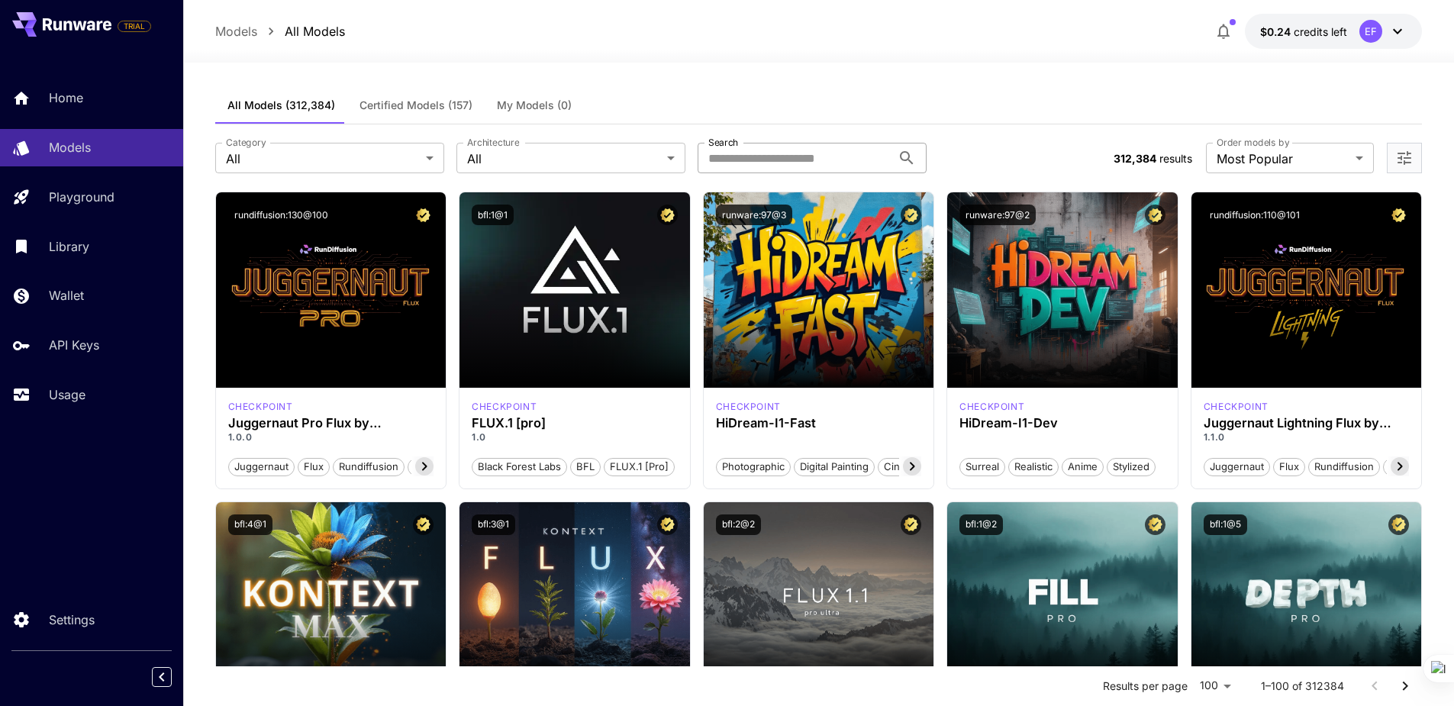
click at [789, 156] on input "Search" at bounding box center [795, 158] width 194 height 31
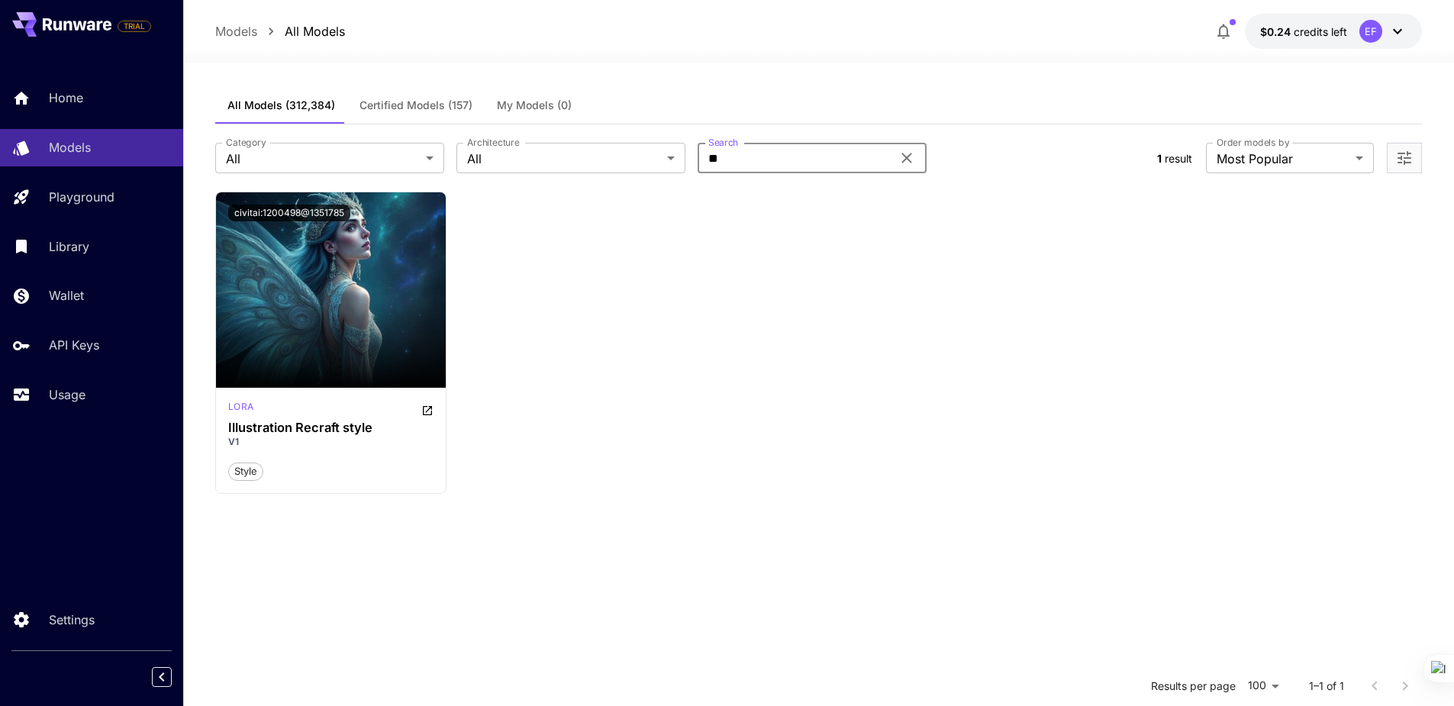
type input "*"
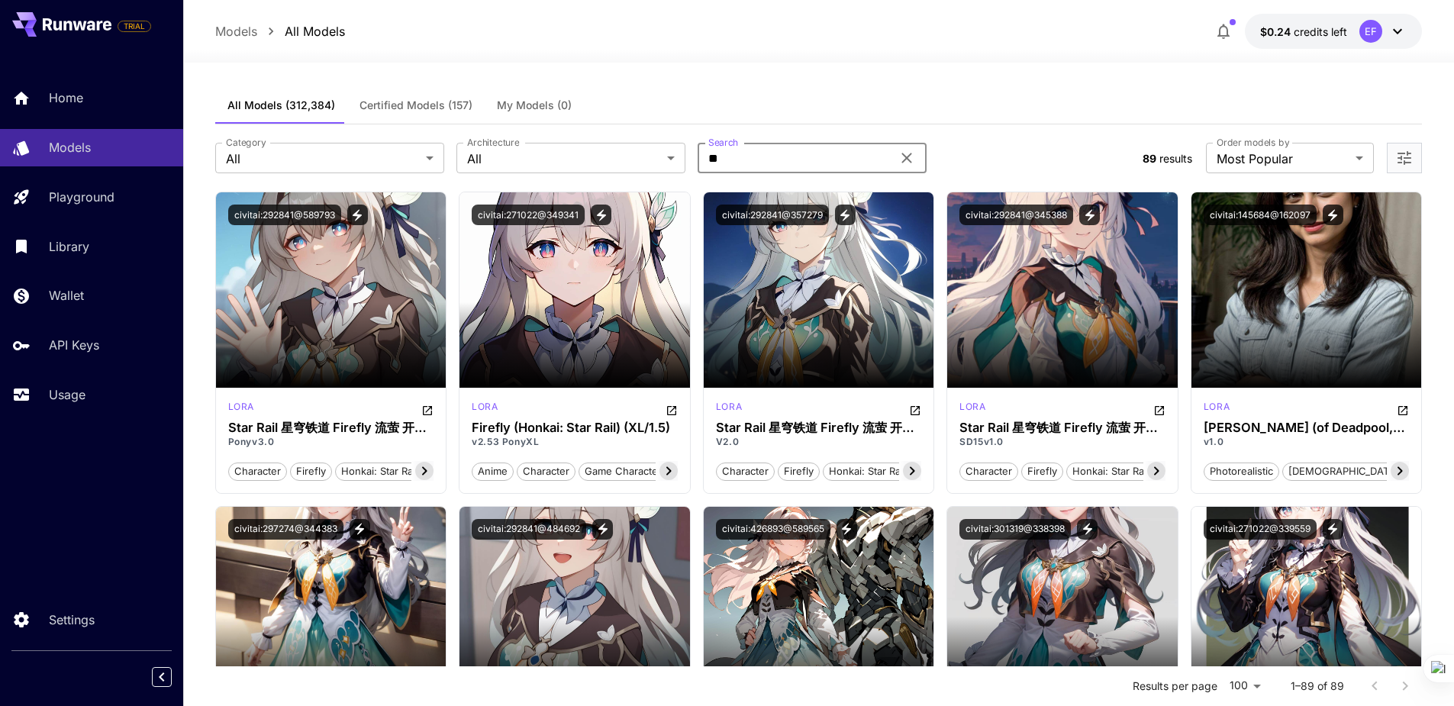
type input "*"
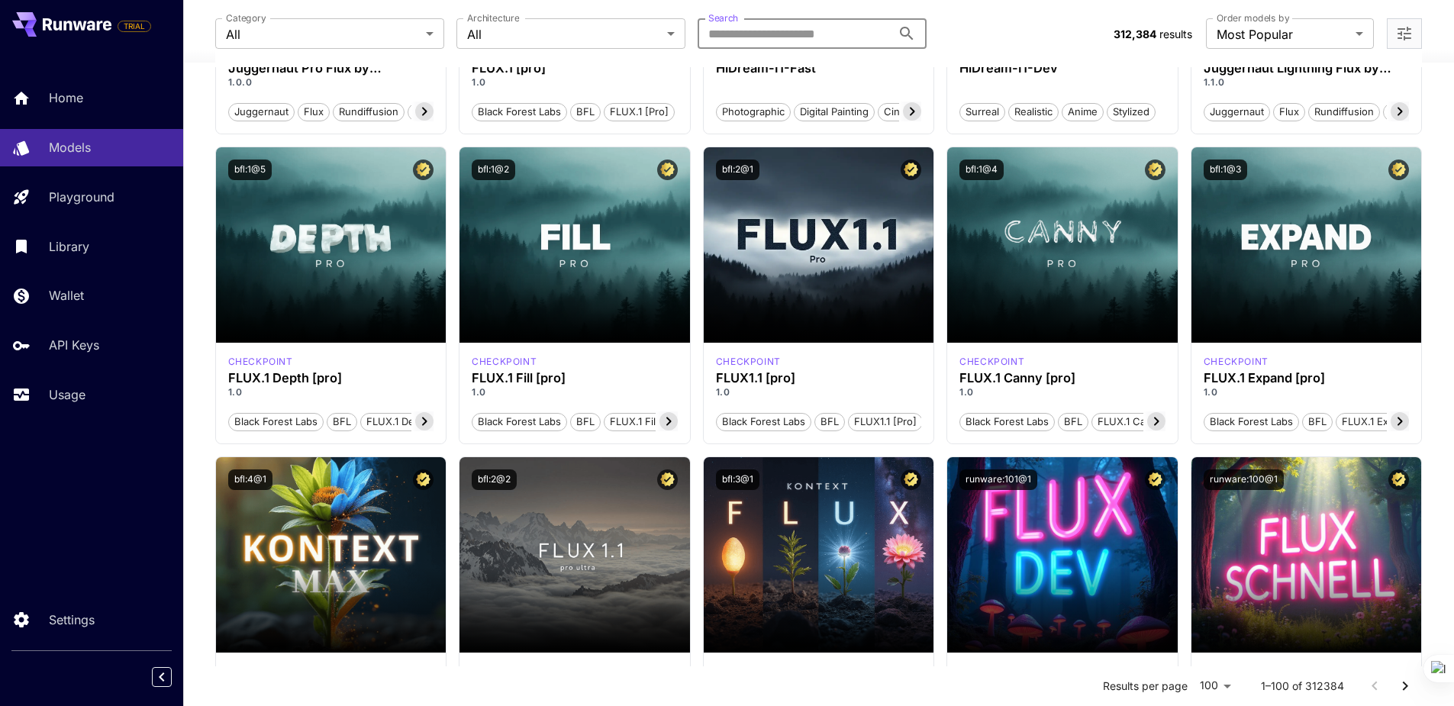
scroll to position [305, 0]
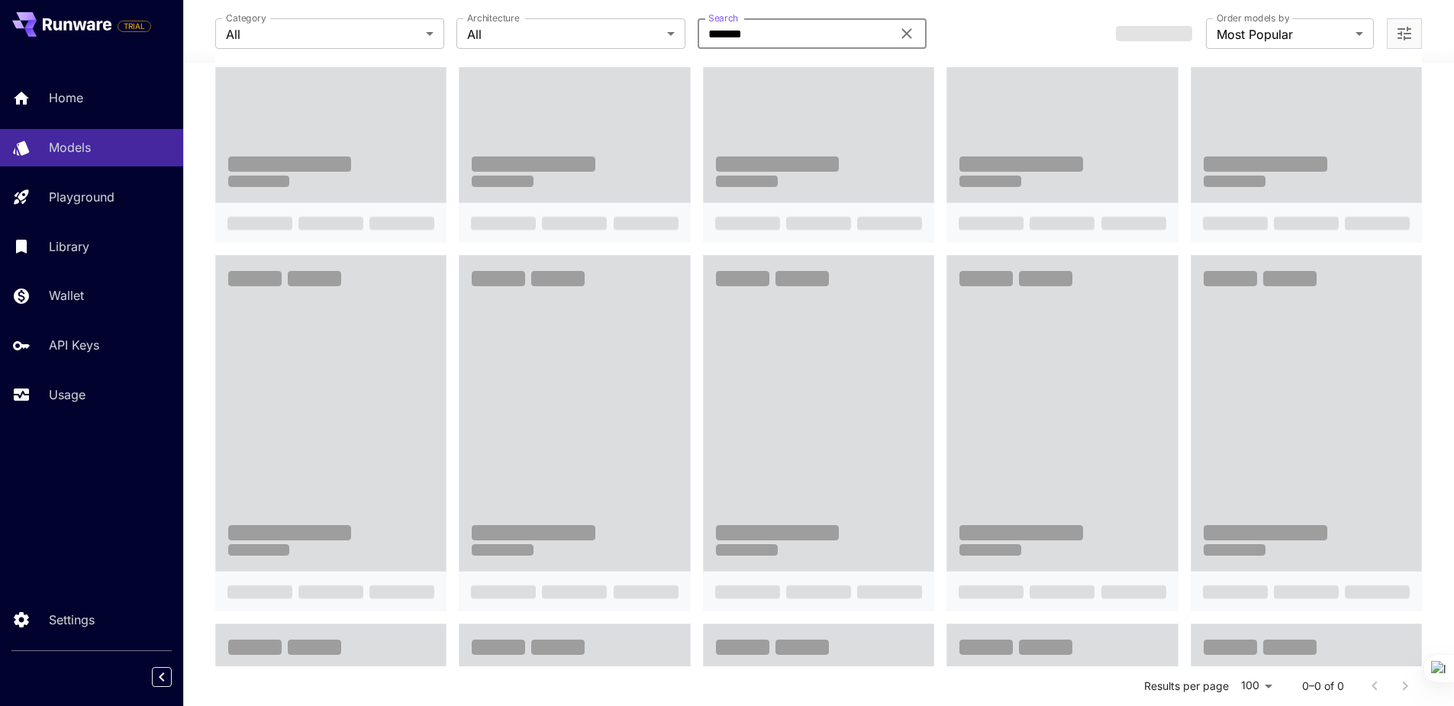
type input "*******"
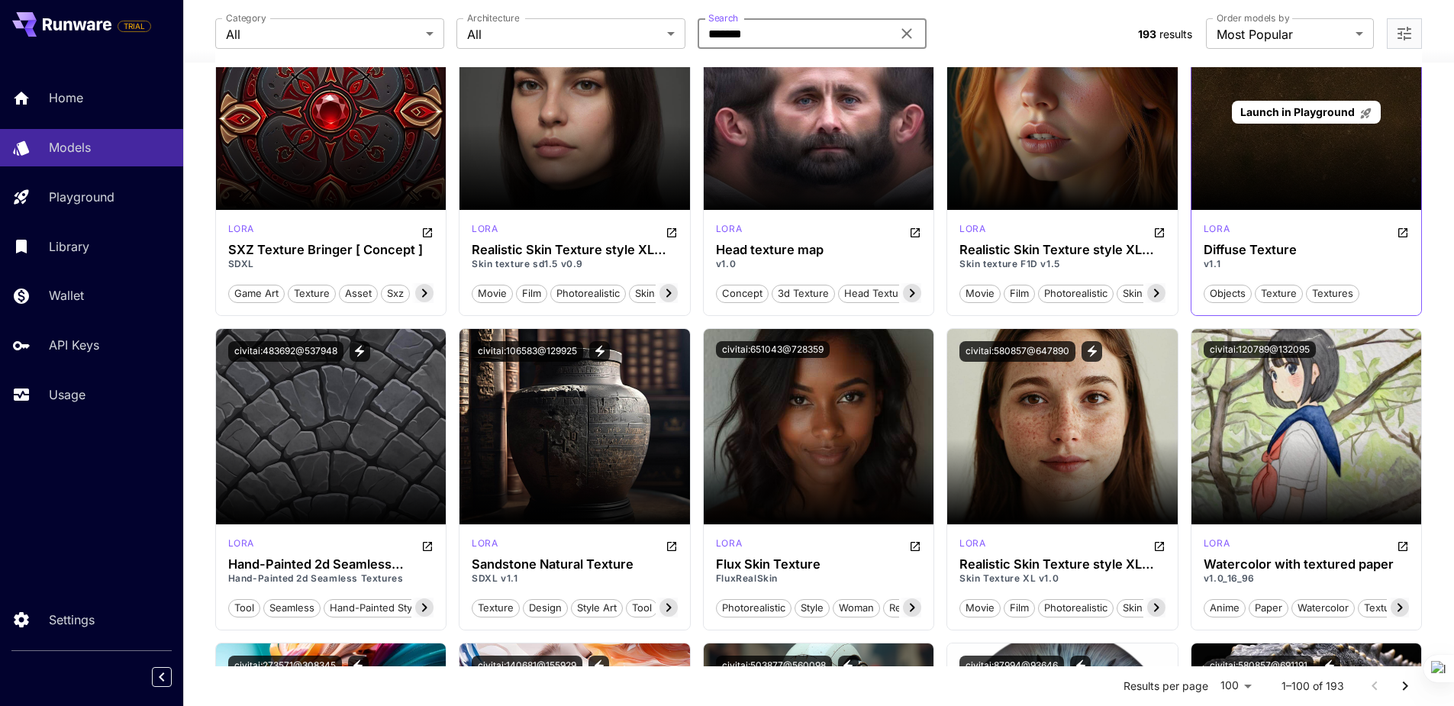
scroll to position [534, 0]
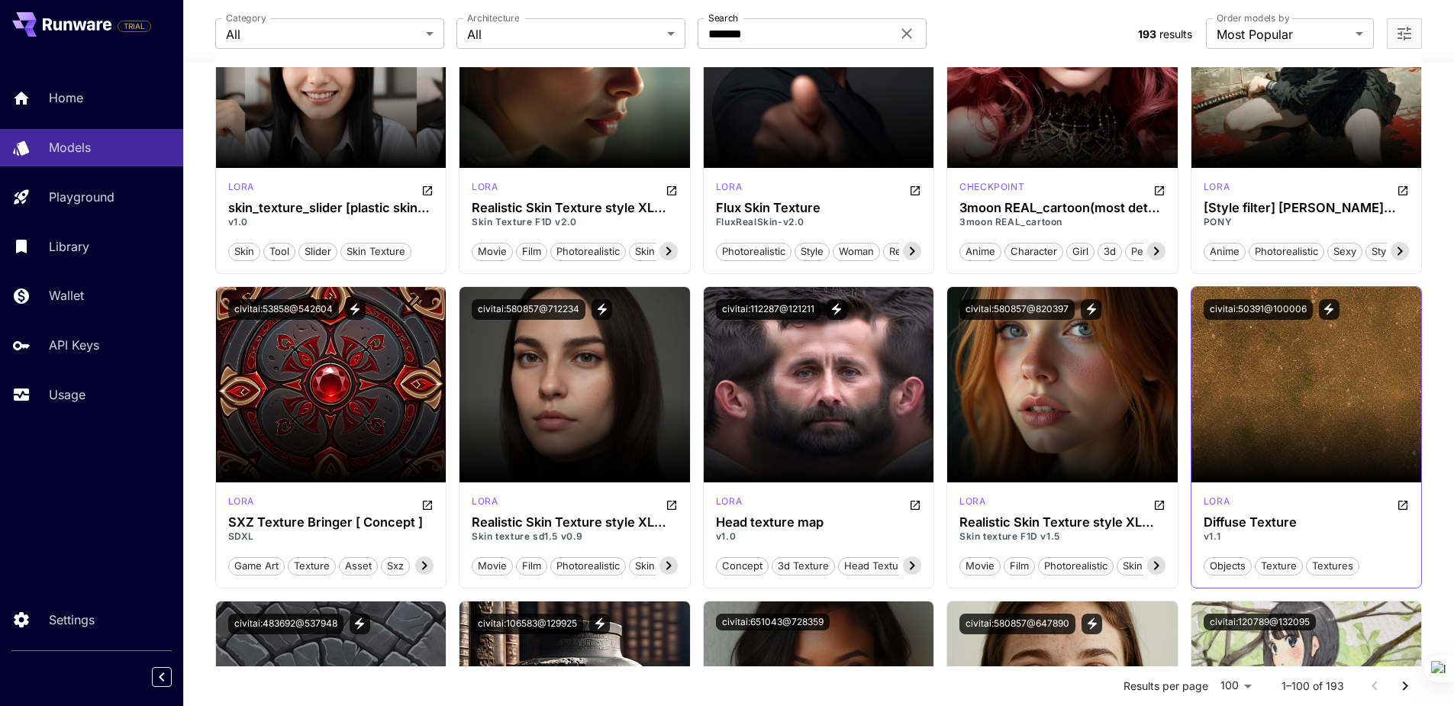
drag, startPoint x: 1285, startPoint y: 565, endPoint x: 1316, endPoint y: 537, distance: 42.1
click at [1316, 537] on div "[PERSON_NAME] Diffuse Texture v1.1 objects texture textures" at bounding box center [1306, 534] width 230 height 105
click at [1332, 559] on span "textures" at bounding box center [1333, 566] width 52 height 15
click at [1331, 565] on span "textures" at bounding box center [1333, 566] width 52 height 15
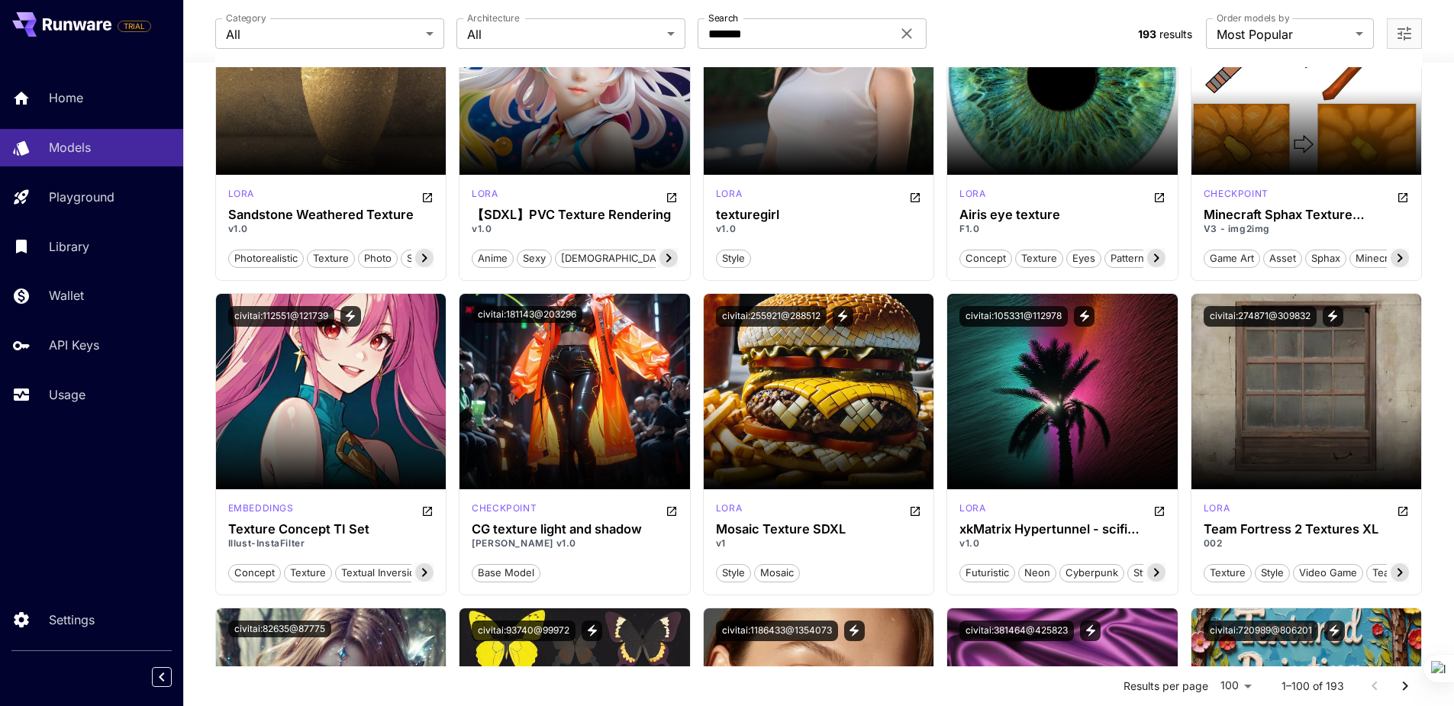
scroll to position [4274, 0]
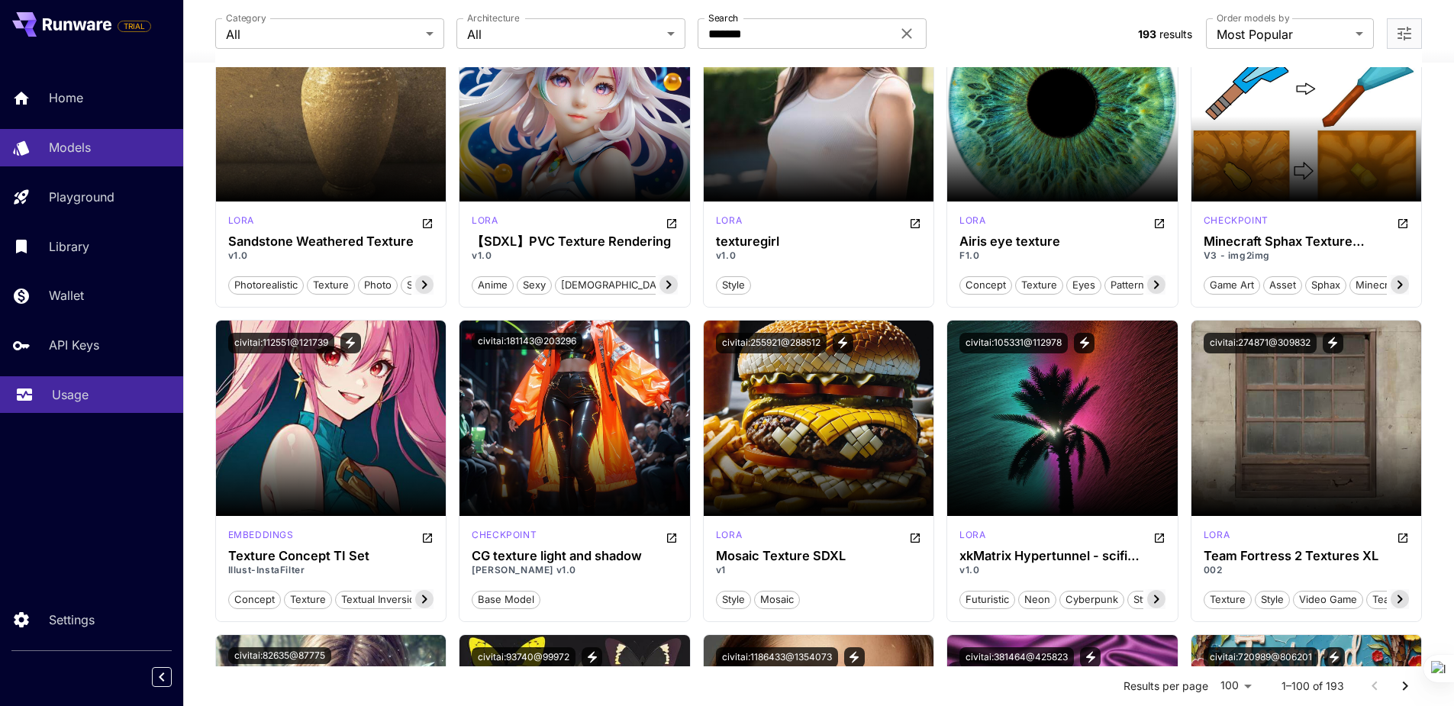
click at [67, 400] on p "Usage" at bounding box center [70, 394] width 37 height 18
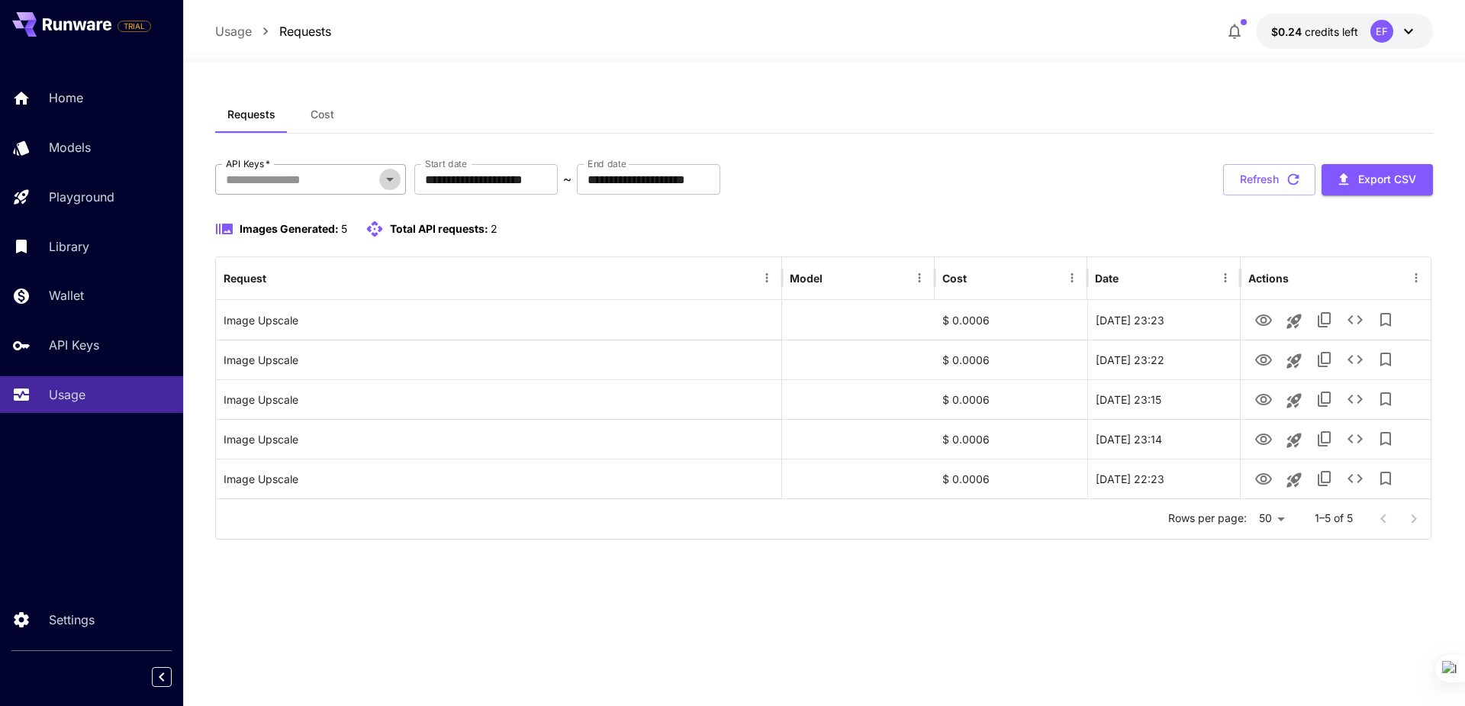
click at [385, 179] on icon "Open" at bounding box center [390, 179] width 18 height 18
click at [436, 74] on div "**********" at bounding box center [824, 384] width 1218 height 643
click at [558, 182] on input "**********" at bounding box center [485, 179] width 143 height 31
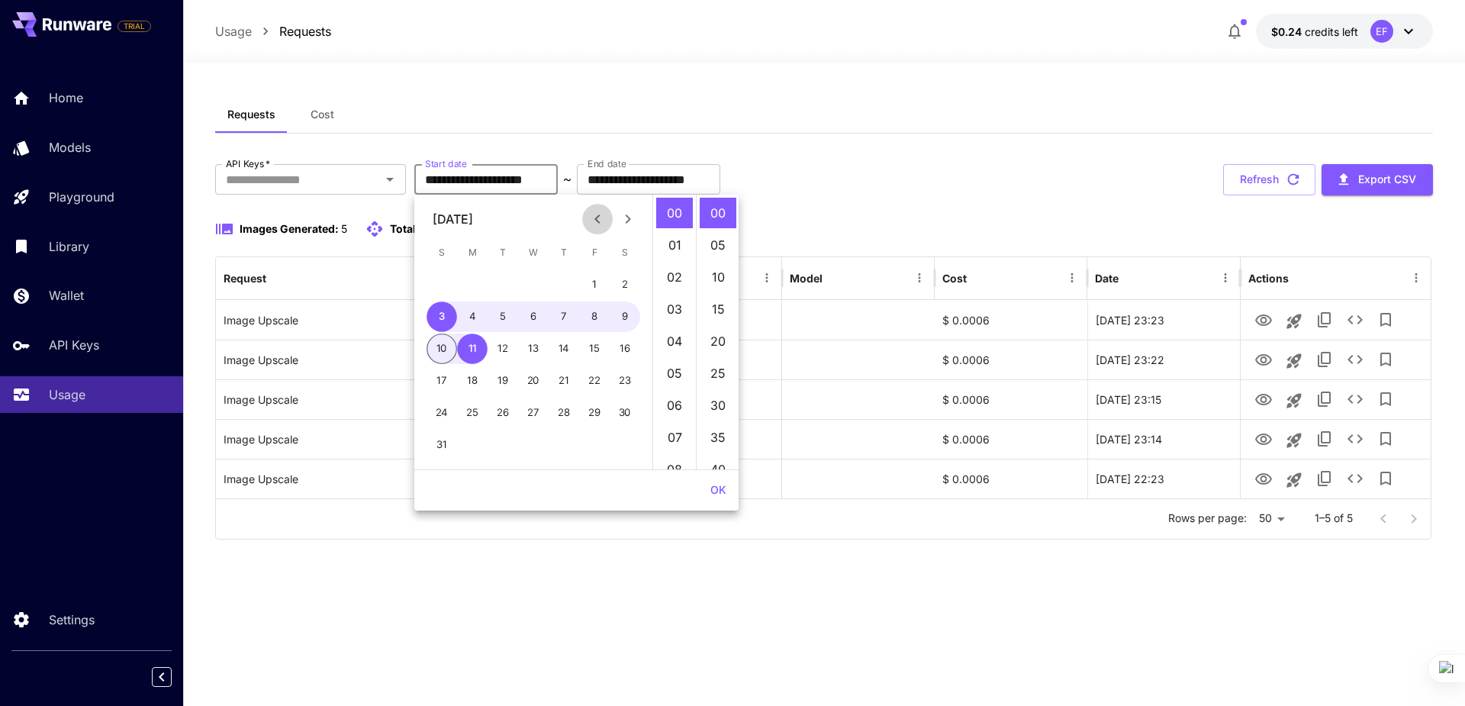
click at [595, 218] on icon "Previous month" at bounding box center [597, 219] width 18 height 18
click at [599, 221] on icon "Previous month" at bounding box center [597, 219] width 18 height 18
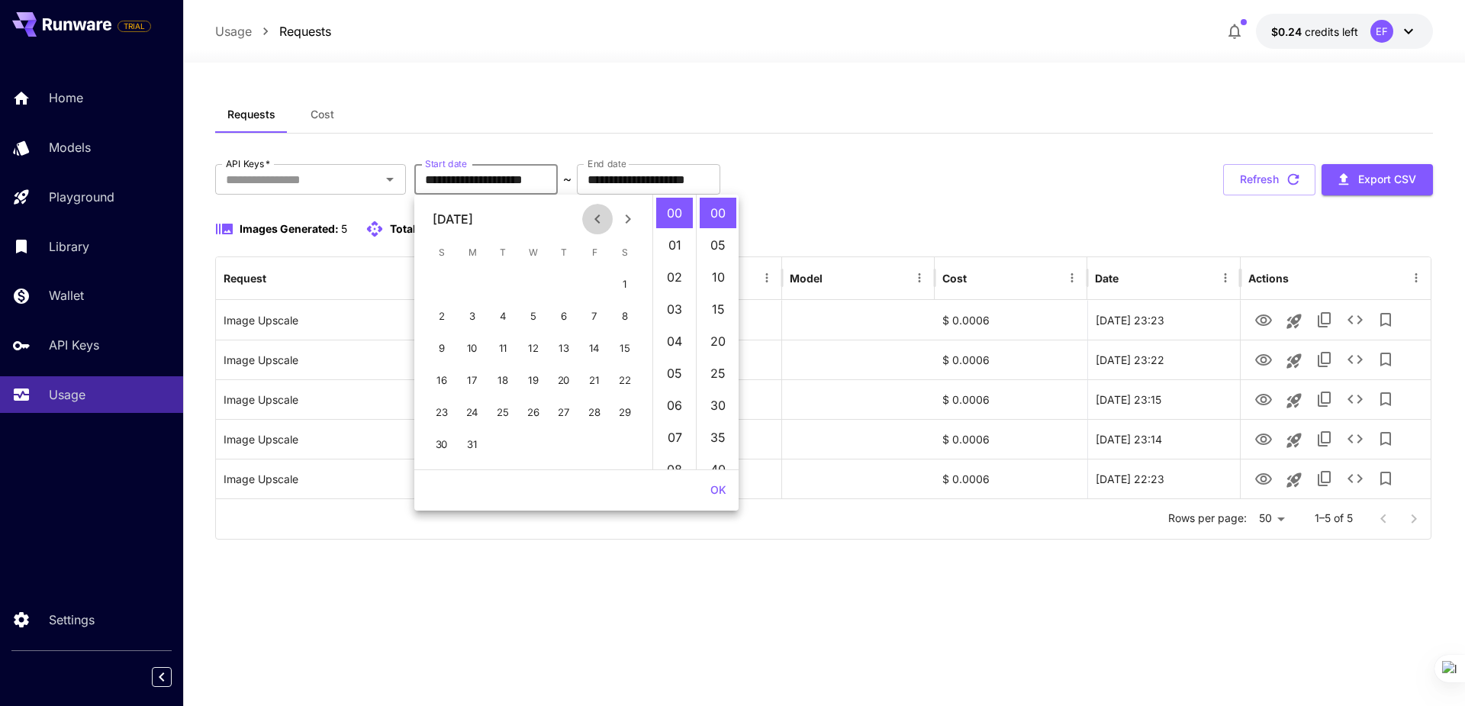
click at [599, 221] on icon "Previous month" at bounding box center [597, 219] width 18 height 18
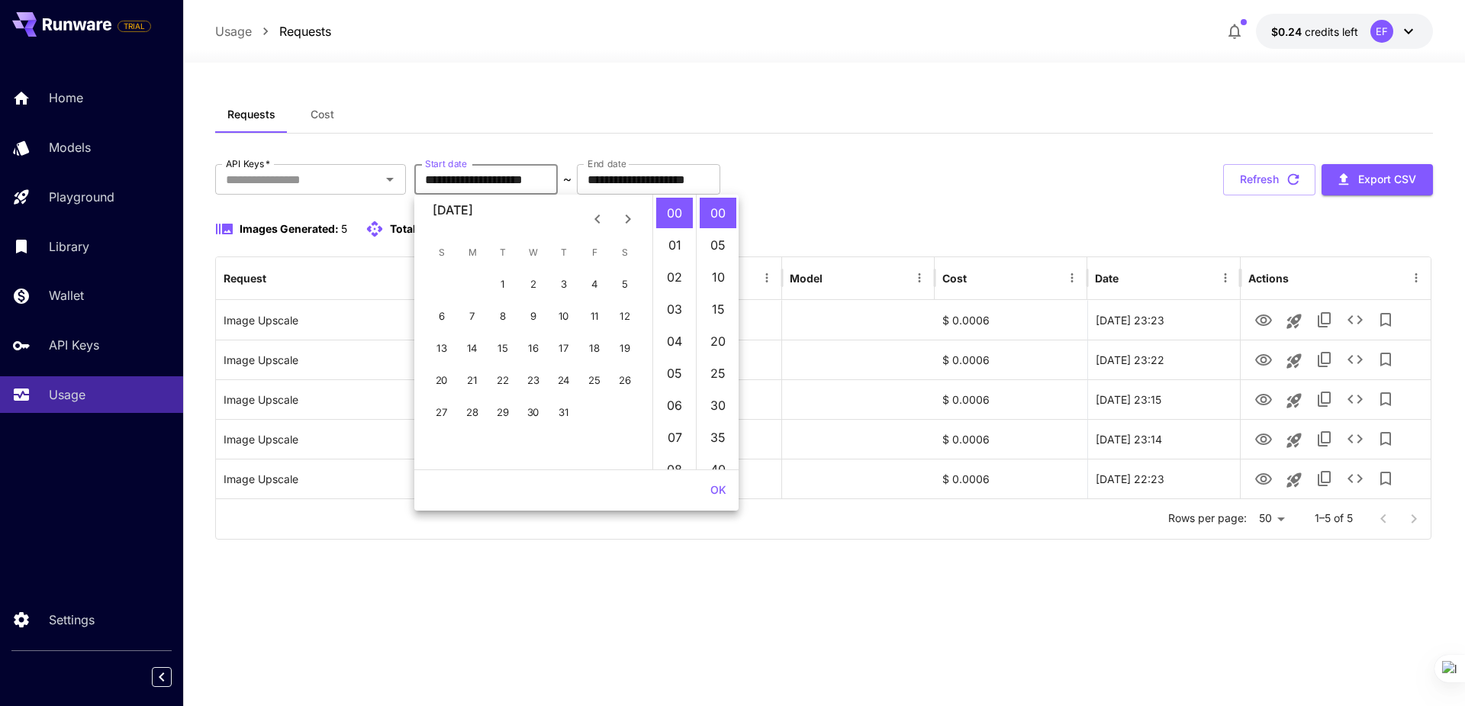
click at [599, 221] on icon "Previous month" at bounding box center [597, 219] width 18 height 18
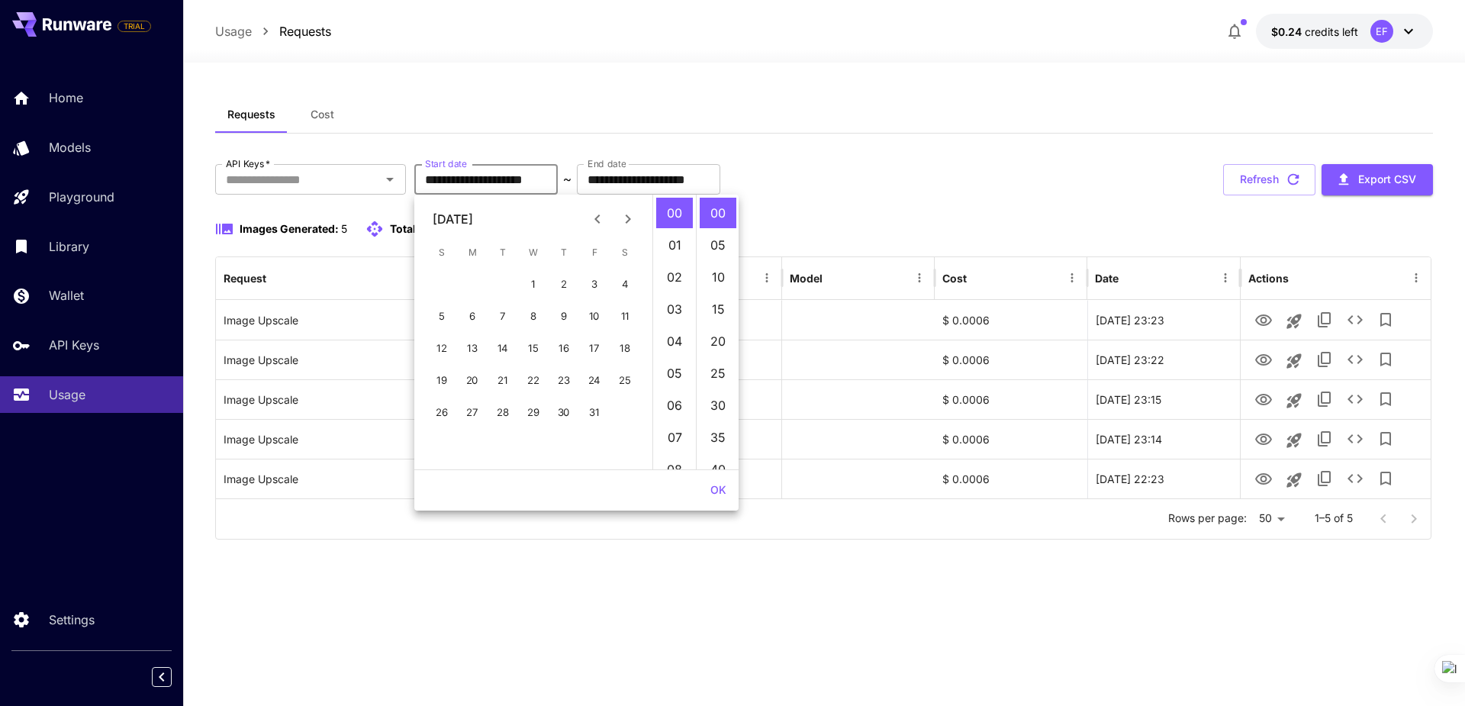
click at [599, 221] on icon "Previous month" at bounding box center [597, 219] width 18 height 18
click at [598, 220] on icon "Previous month" at bounding box center [597, 219] width 18 height 18
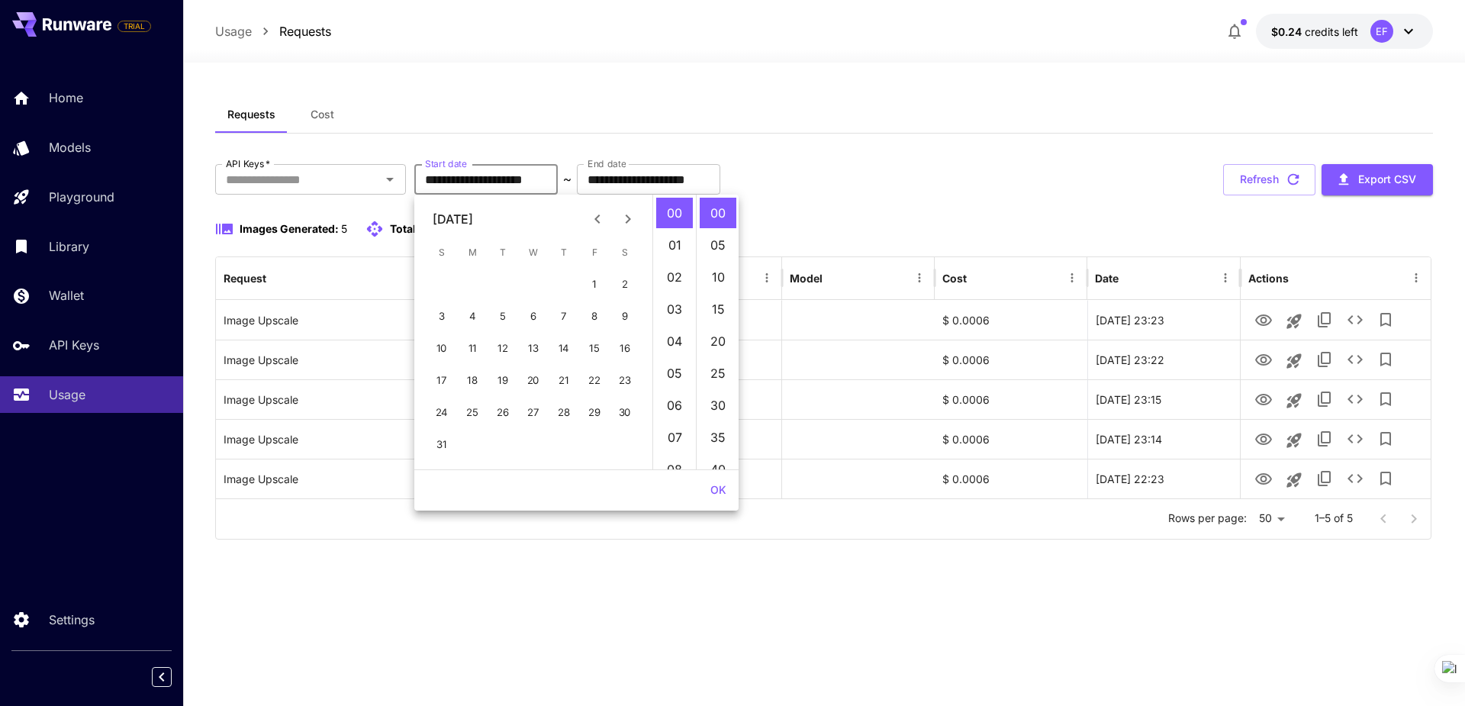
click at [598, 220] on icon "Previous month" at bounding box center [597, 219] width 18 height 18
click at [587, 285] on button "1" at bounding box center [594, 284] width 31 height 31
type input "**********"
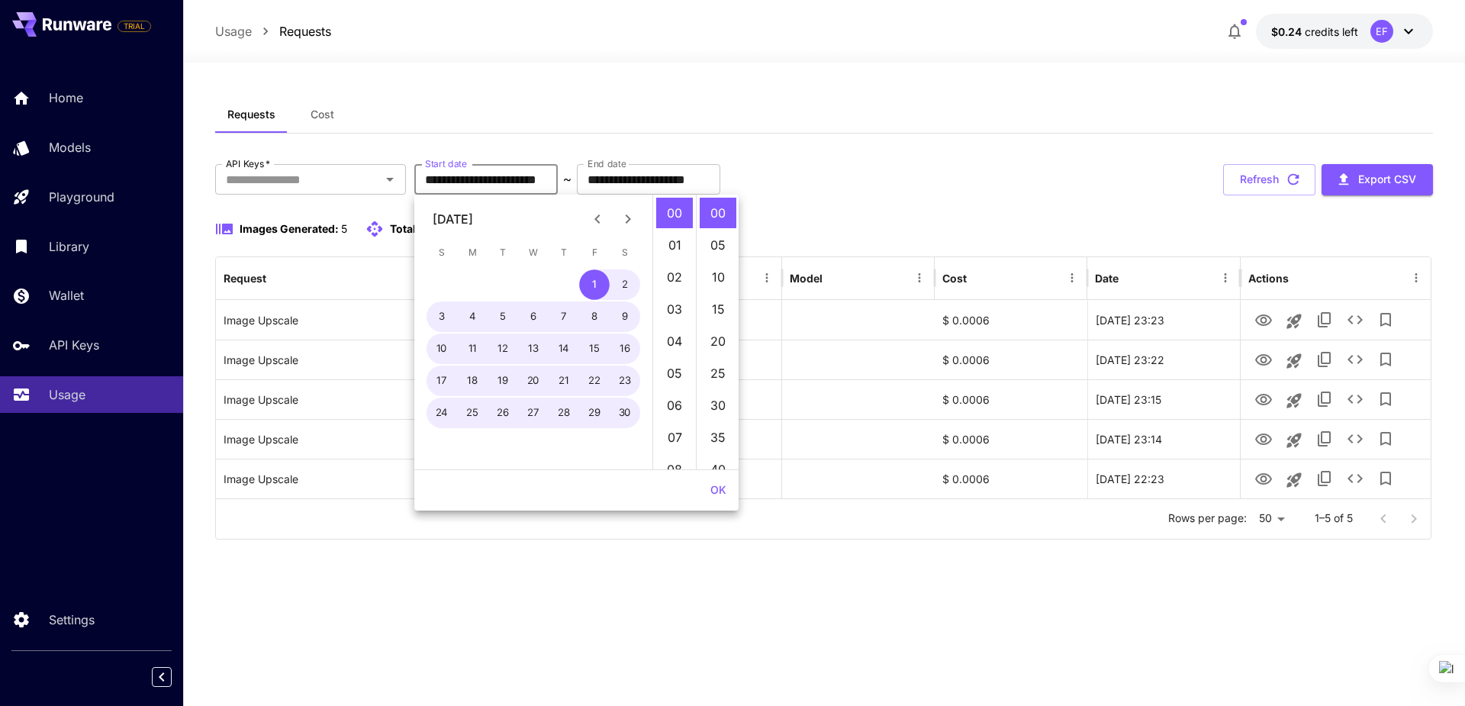
click at [733, 102] on div "Requests Cost" at bounding box center [824, 114] width 1218 height 37
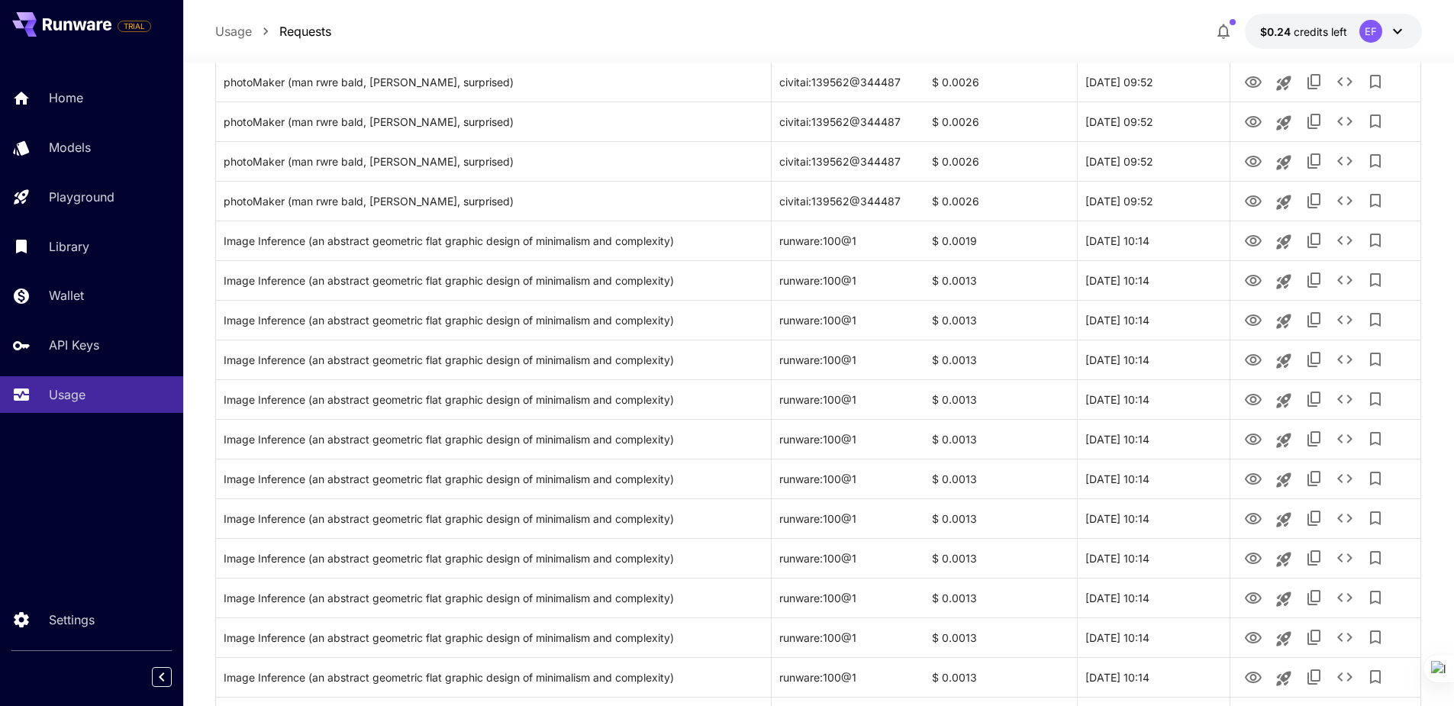
scroll to position [1665, 0]
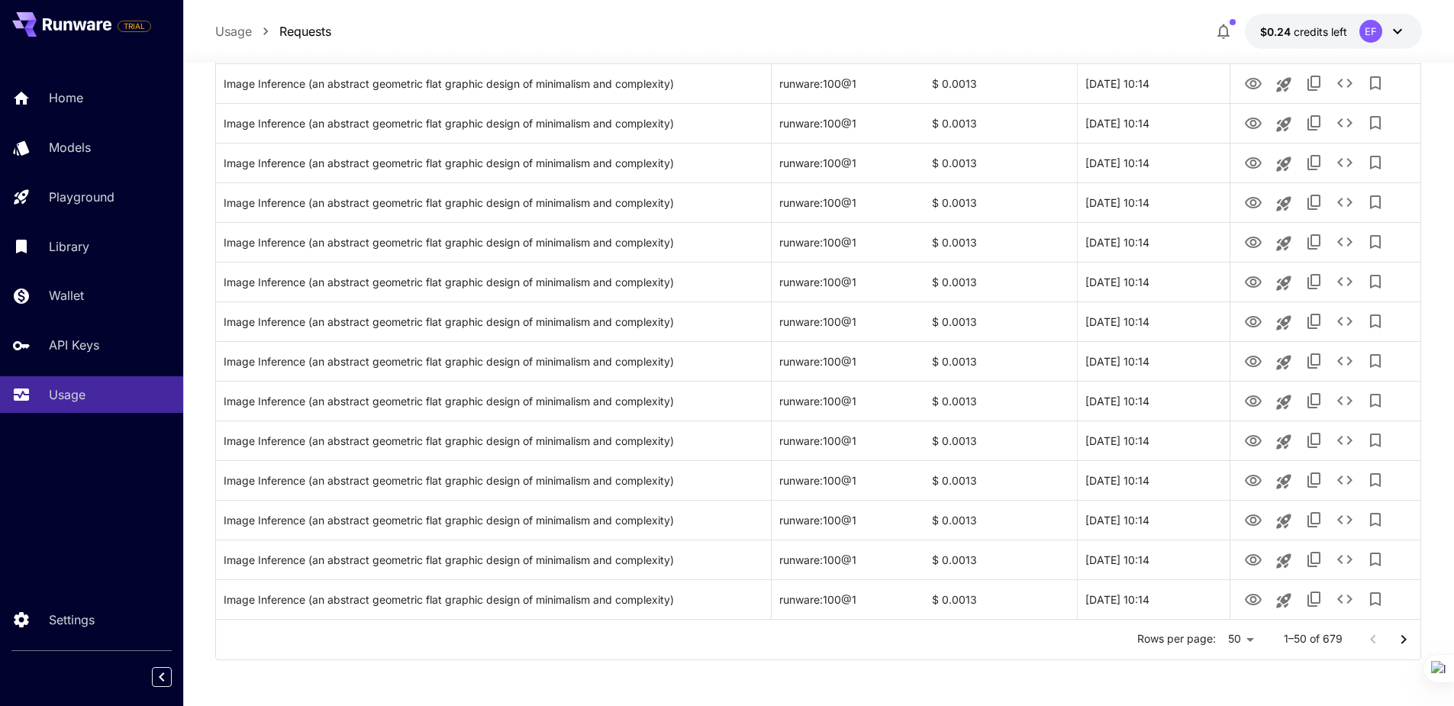
click at [1406, 638] on icon "Go to next page" at bounding box center [1403, 639] width 18 height 18
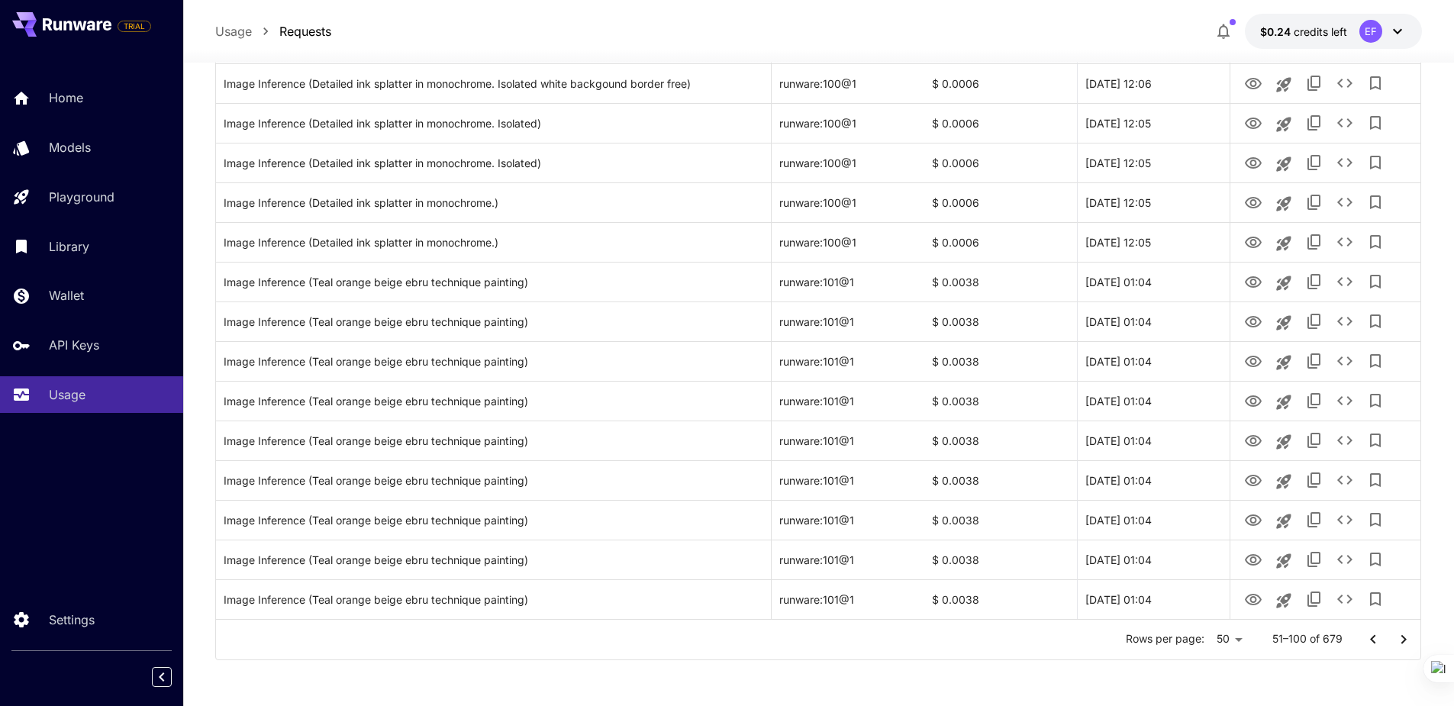
click at [1337, 636] on p "51–100 of 679" at bounding box center [1307, 638] width 70 height 15
click at [1398, 638] on icon "Go to next page" at bounding box center [1403, 639] width 18 height 18
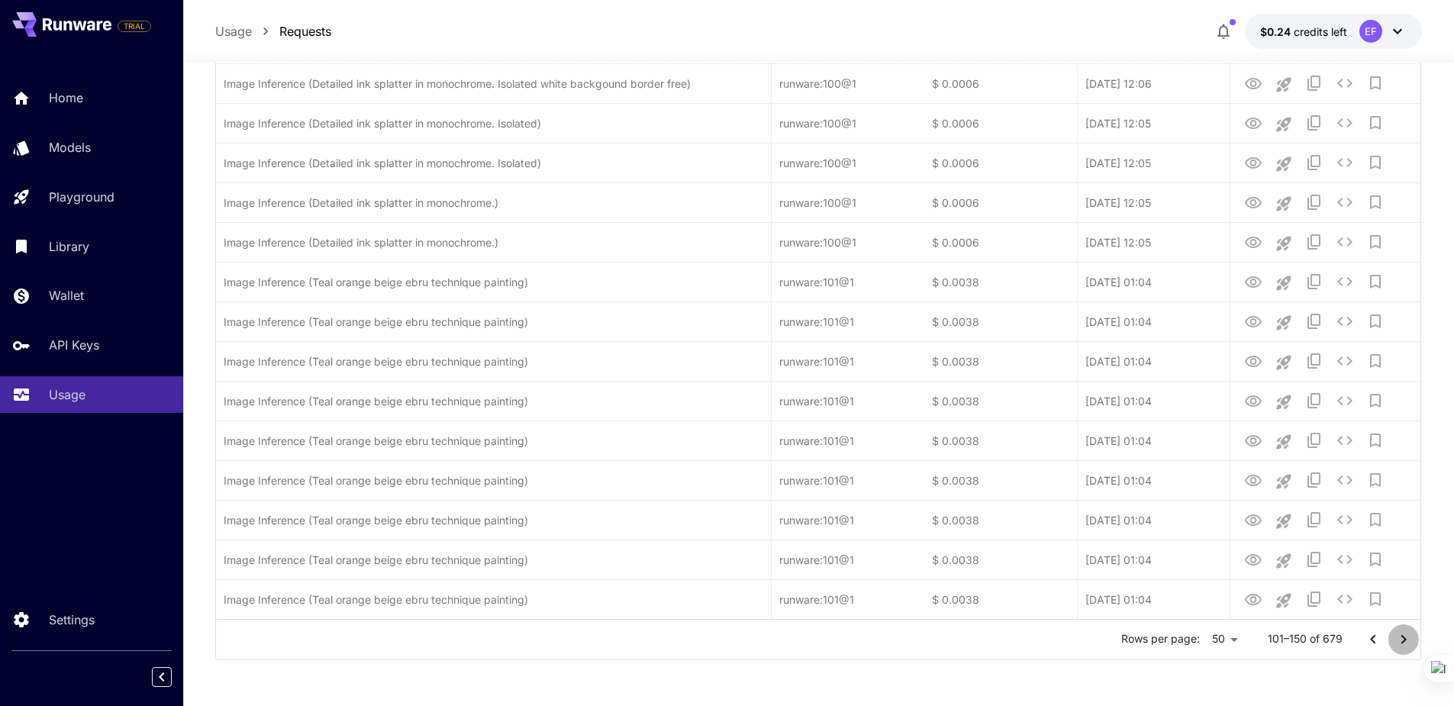
click at [1398, 638] on icon "Go to next page" at bounding box center [1403, 639] width 18 height 18
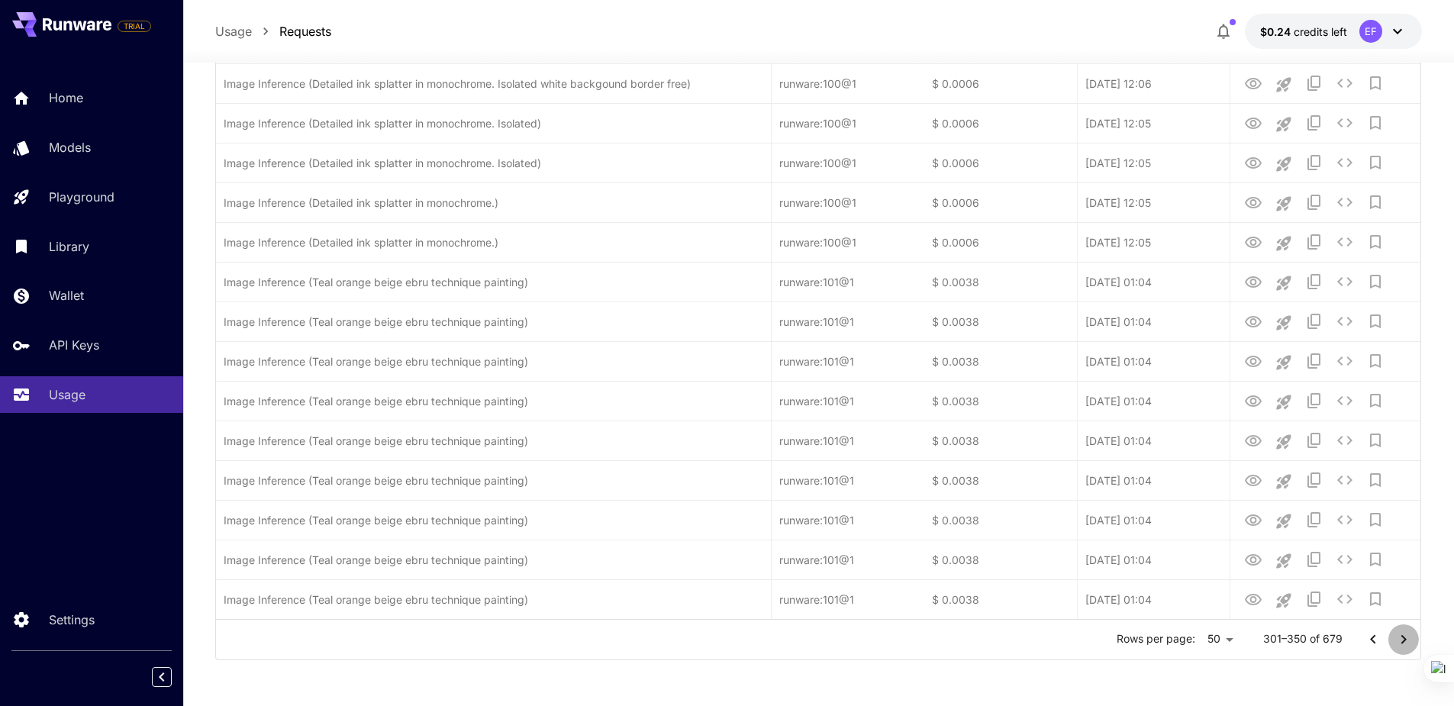
click at [1398, 638] on icon "Go to next page" at bounding box center [1403, 639] width 18 height 18
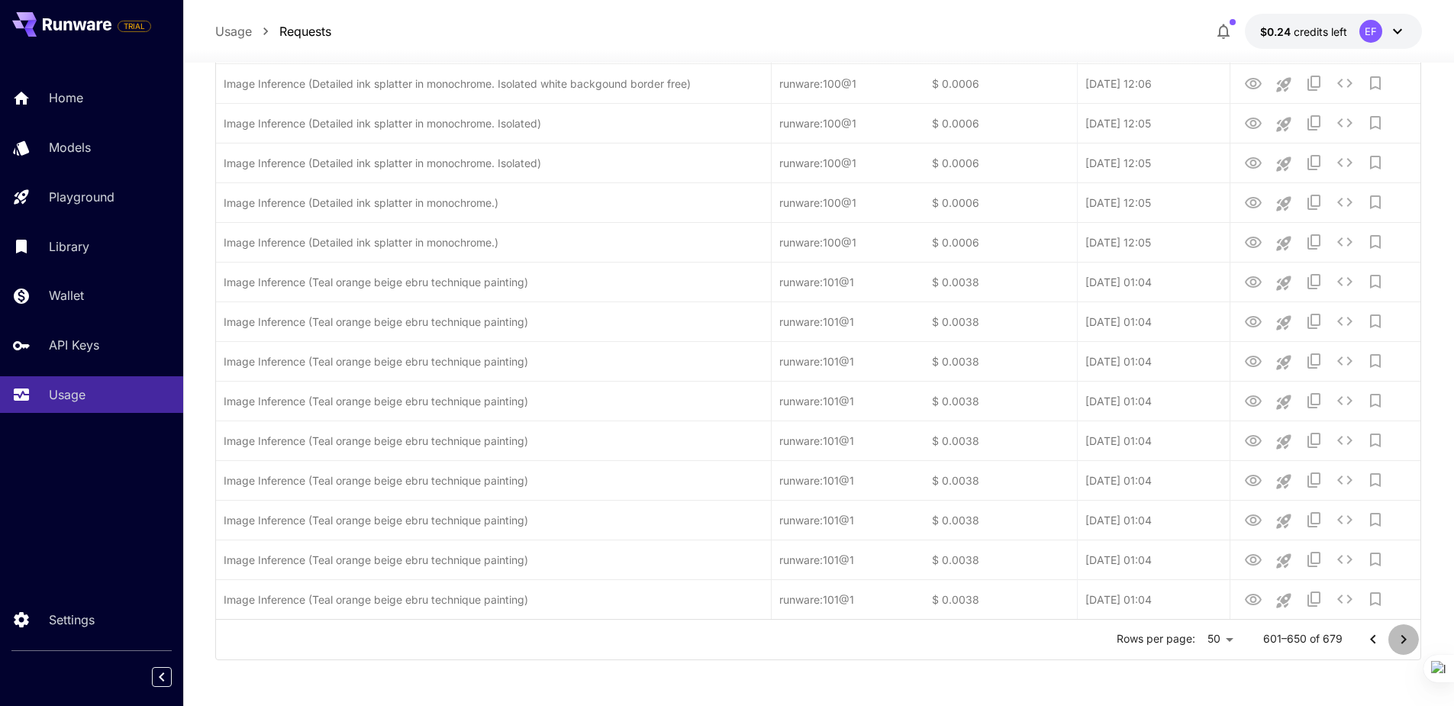
click at [1398, 638] on icon "Go to next page" at bounding box center [1403, 639] width 18 height 18
click at [1398, 638] on div at bounding box center [1388, 639] width 61 height 31
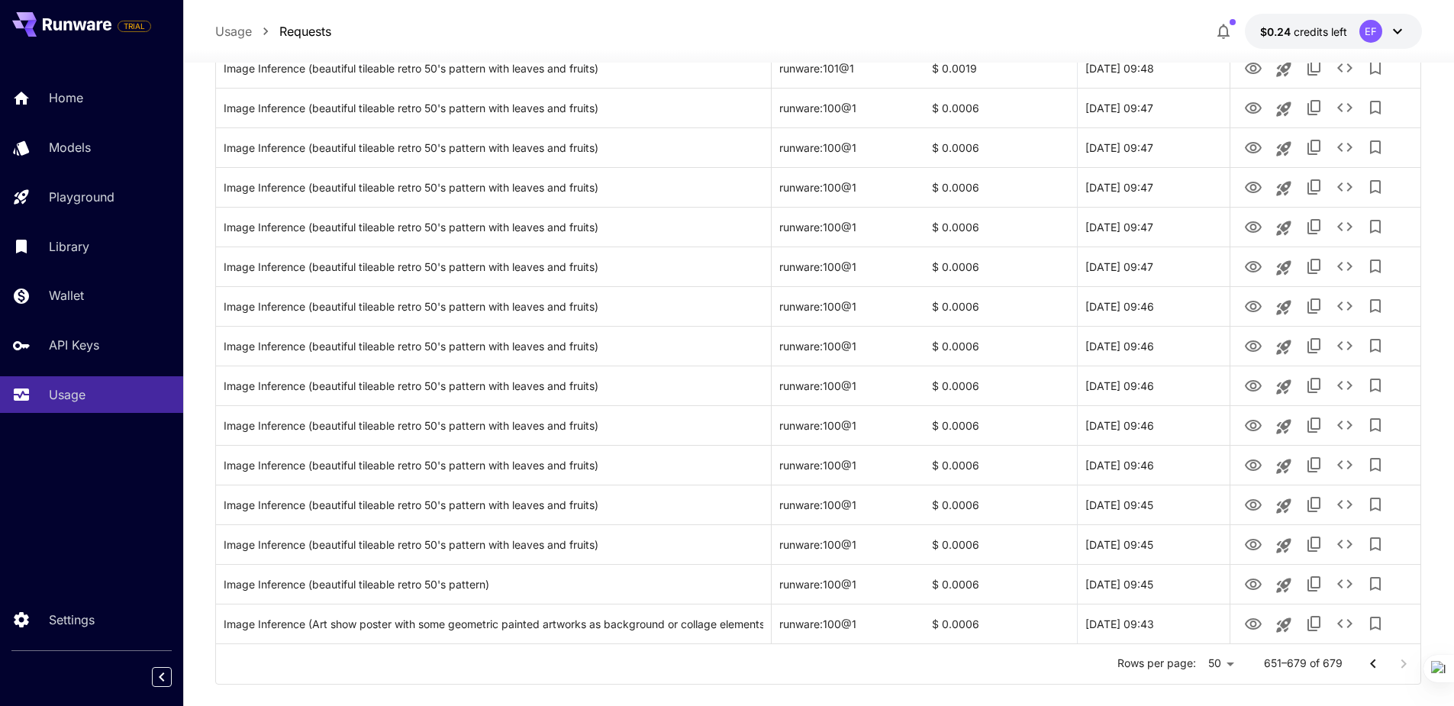
scroll to position [832, 0]
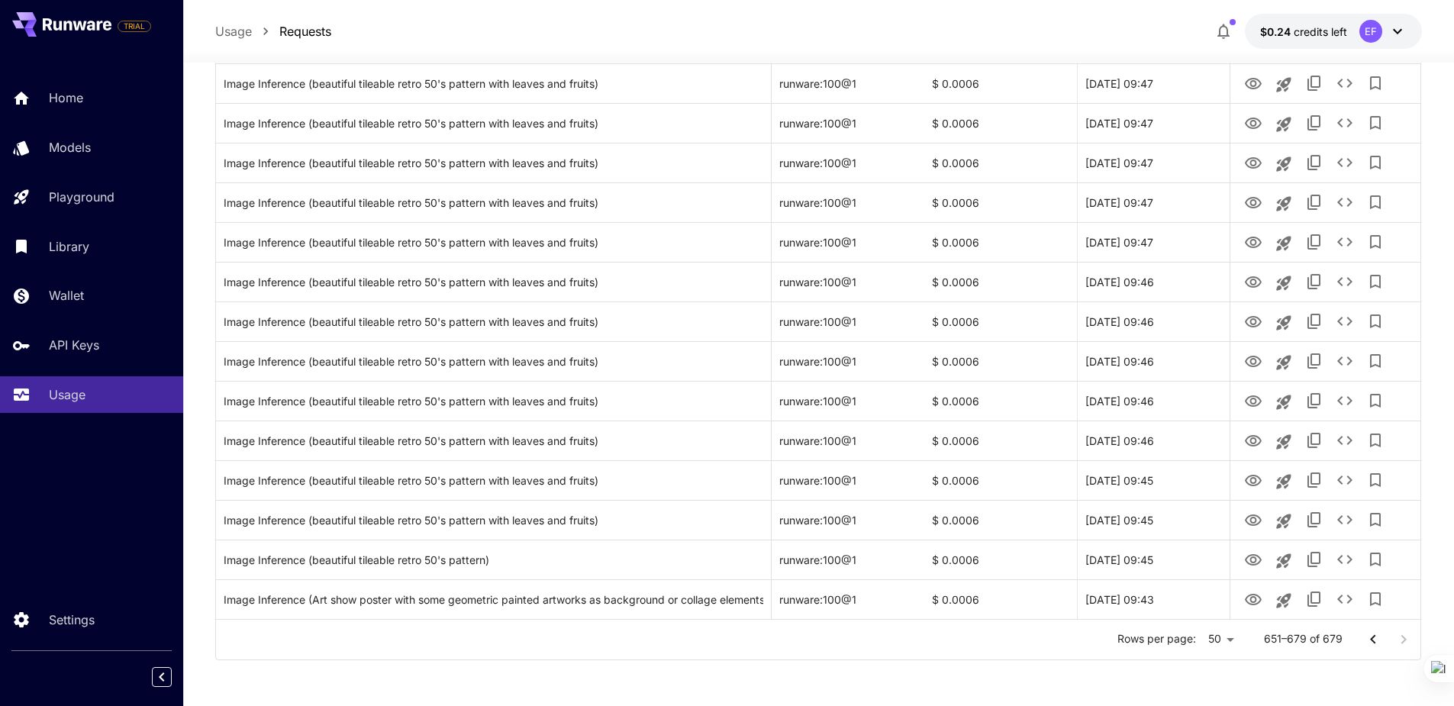
click at [1400, 35] on icon at bounding box center [1397, 31] width 18 height 18
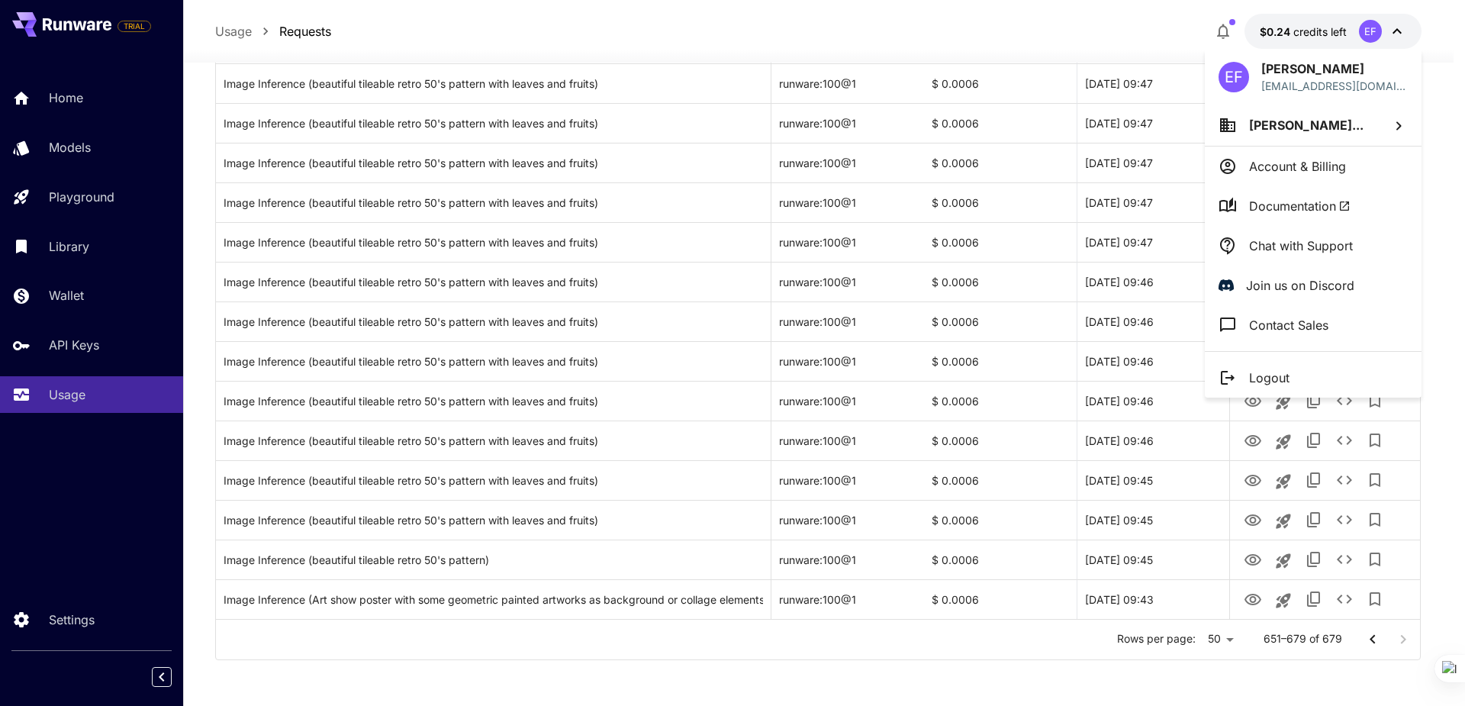
click at [1038, 13] on div at bounding box center [732, 353] width 1465 height 706
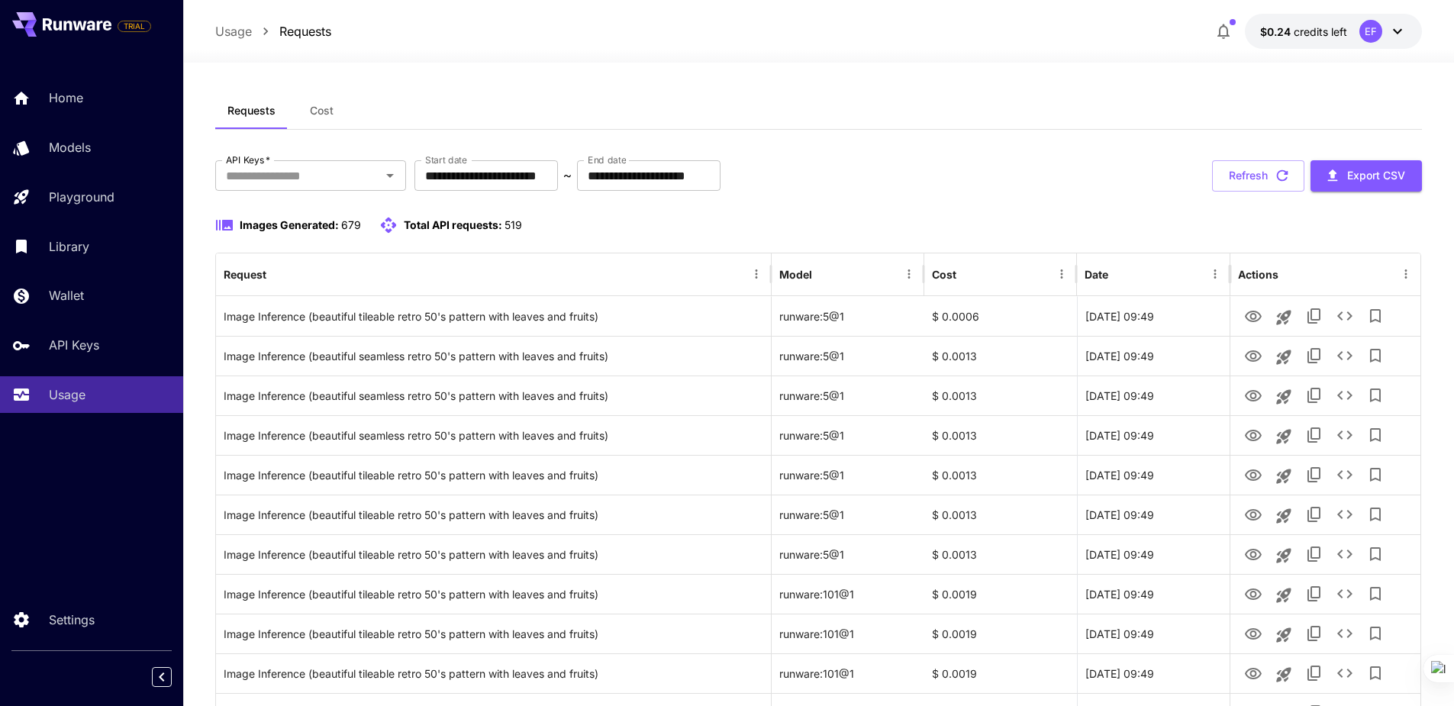
scroll to position [0, 0]
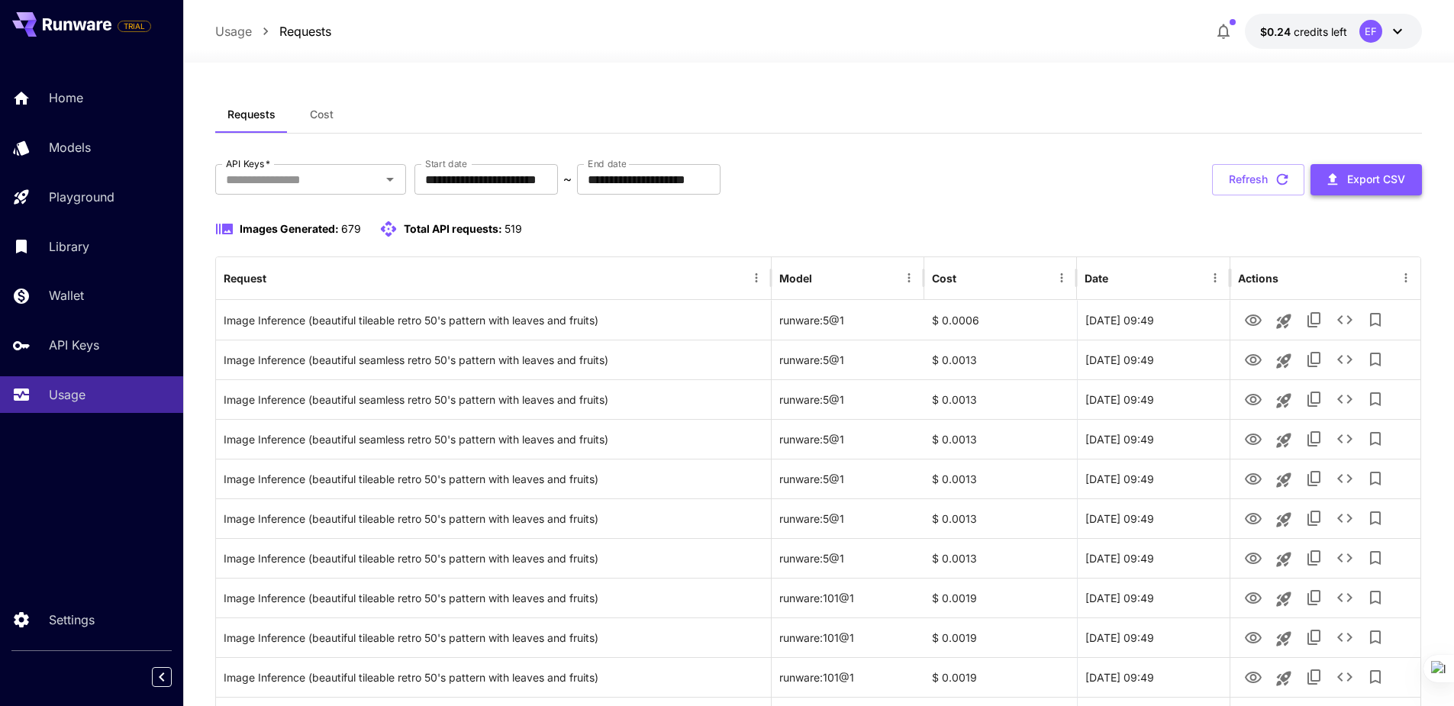
click at [1351, 194] on button "Export CSV" at bounding box center [1365, 179] width 111 height 31
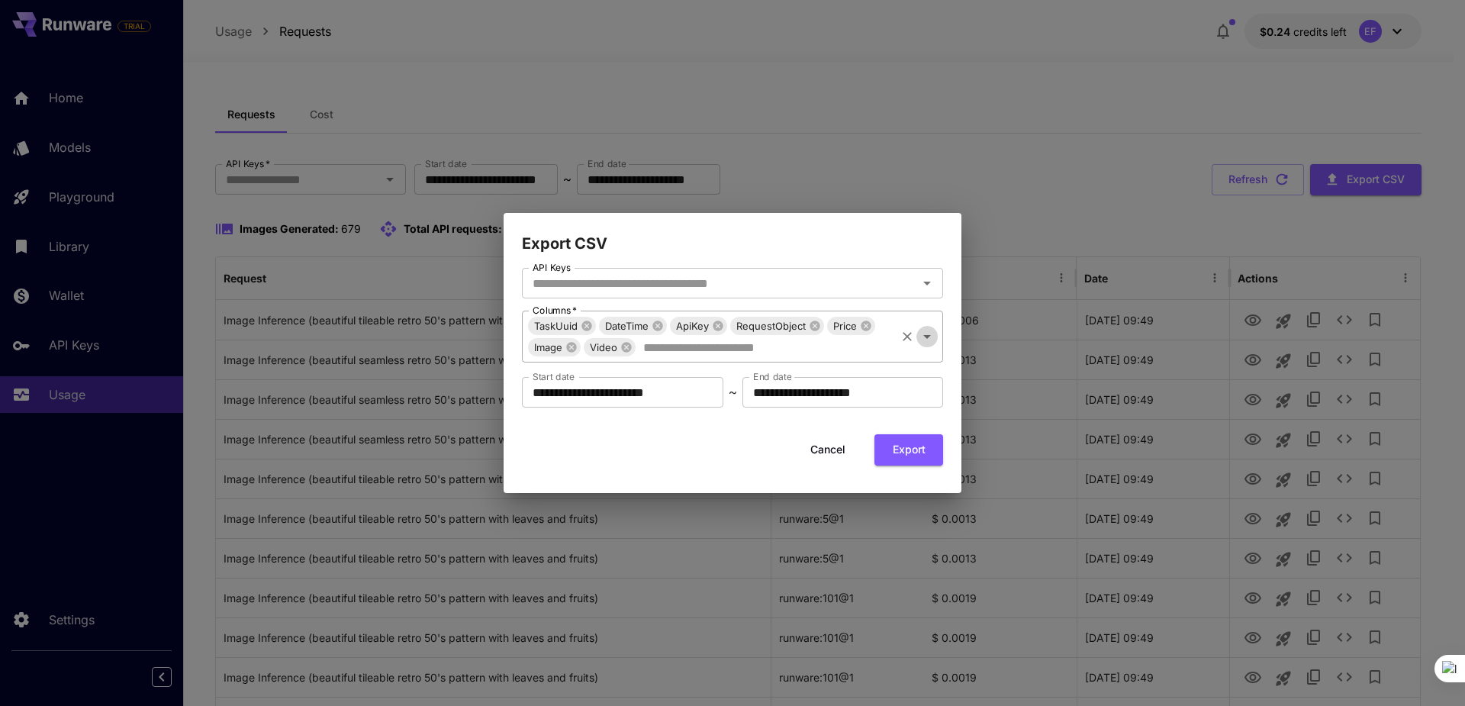
click at [927, 336] on icon "Open" at bounding box center [927, 337] width 8 height 4
click at [731, 227] on h2 "Export CSV" at bounding box center [733, 234] width 458 height 43
click at [905, 451] on button "Export" at bounding box center [909, 449] width 69 height 31
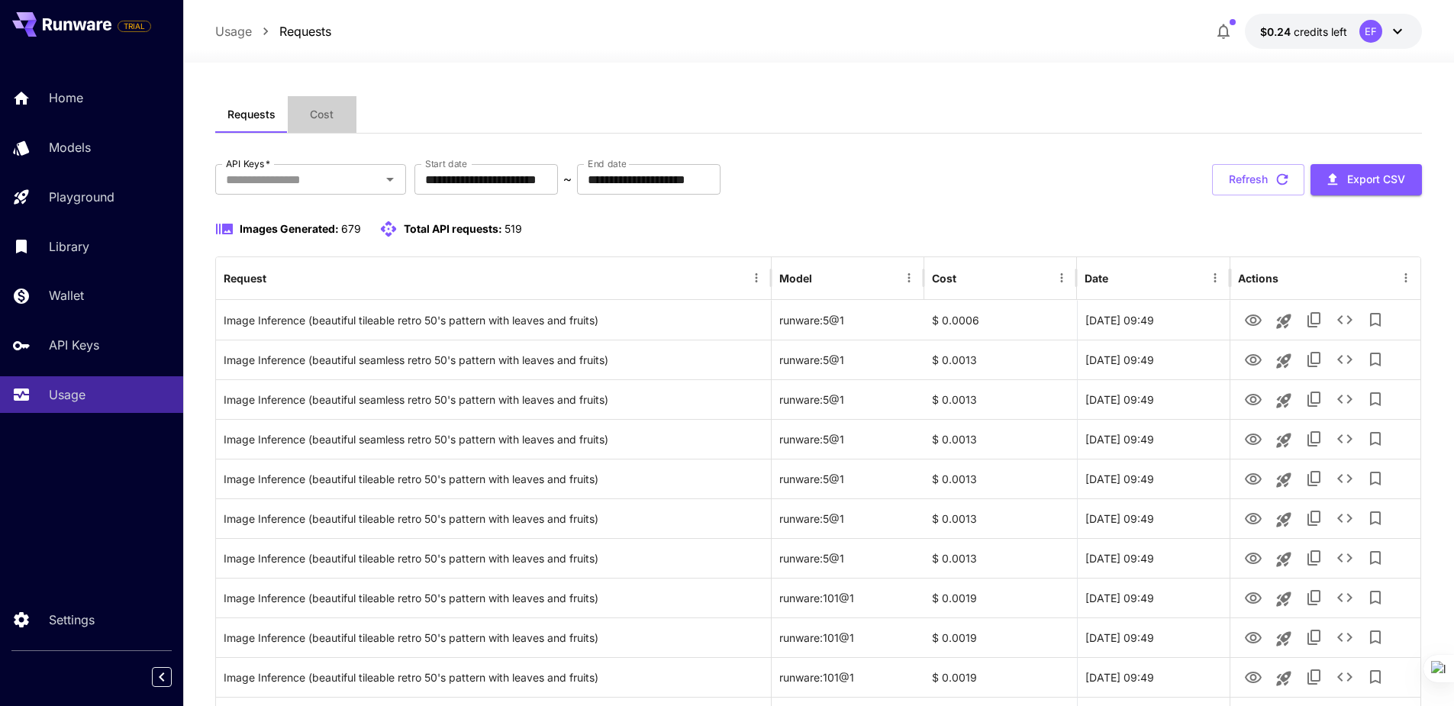
click at [314, 110] on span "Cost" at bounding box center [322, 115] width 24 height 14
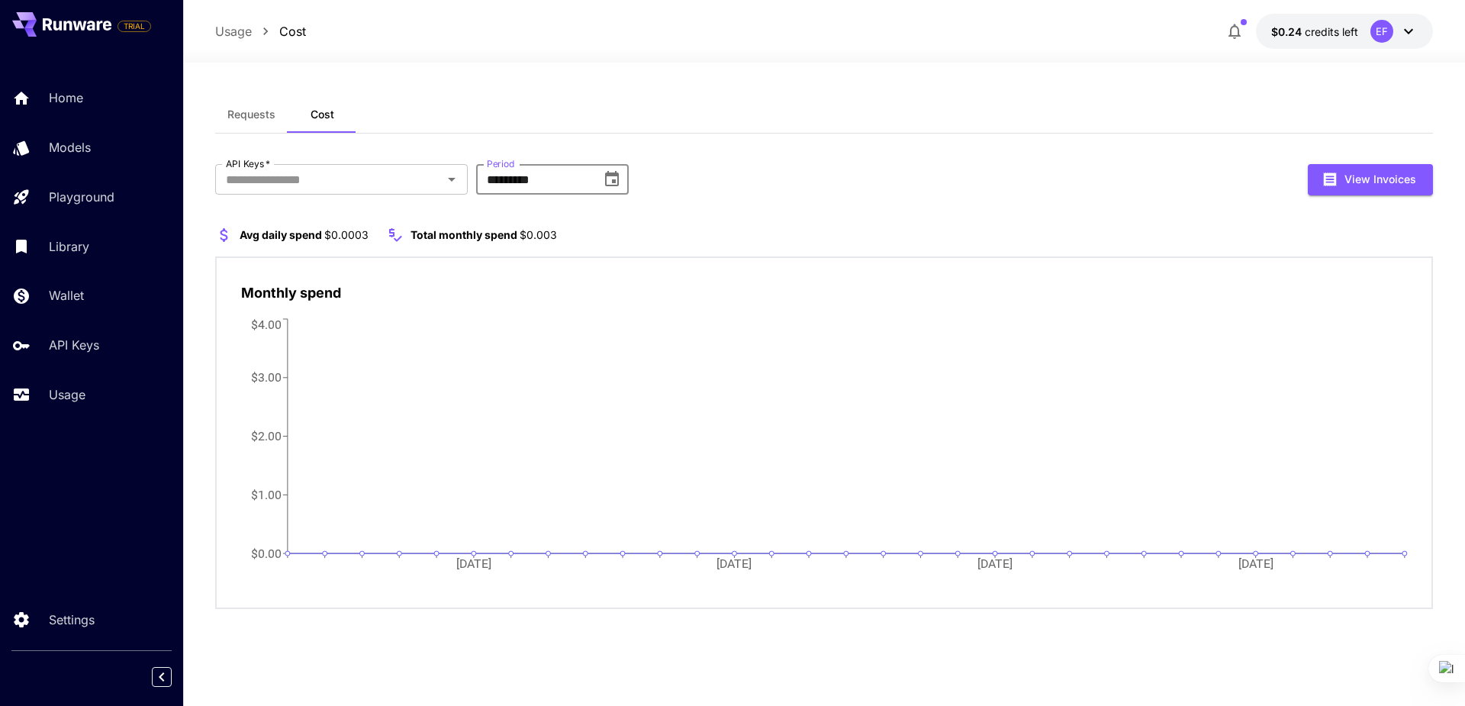
click at [558, 184] on input "*********" at bounding box center [533, 179] width 114 height 31
click at [616, 179] on icon "Choose date, selected date is Jul 31, 2025" at bounding box center [612, 178] width 14 height 15
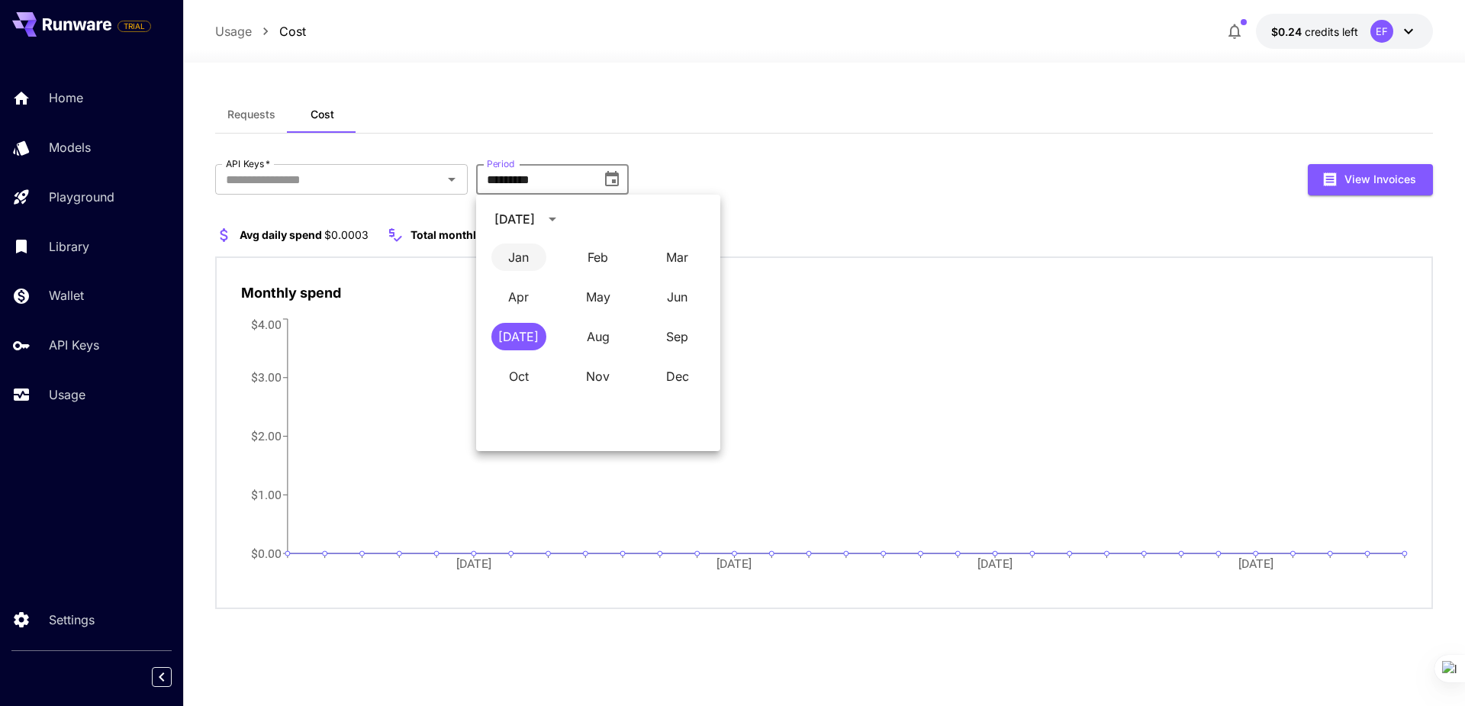
click at [524, 249] on button "Jan" at bounding box center [518, 256] width 55 height 27
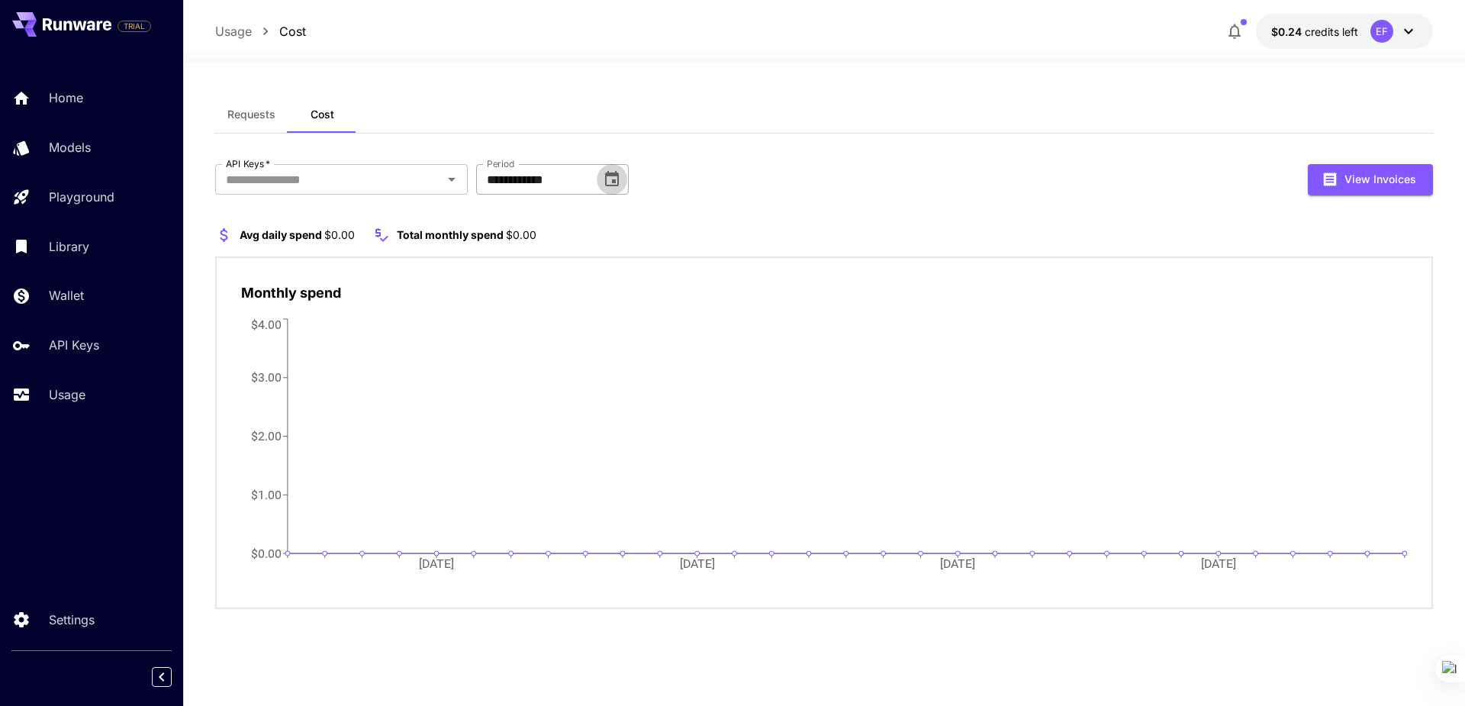
click at [620, 176] on icon "Choose date, selected date is Jan 31, 2025" at bounding box center [612, 179] width 18 height 18
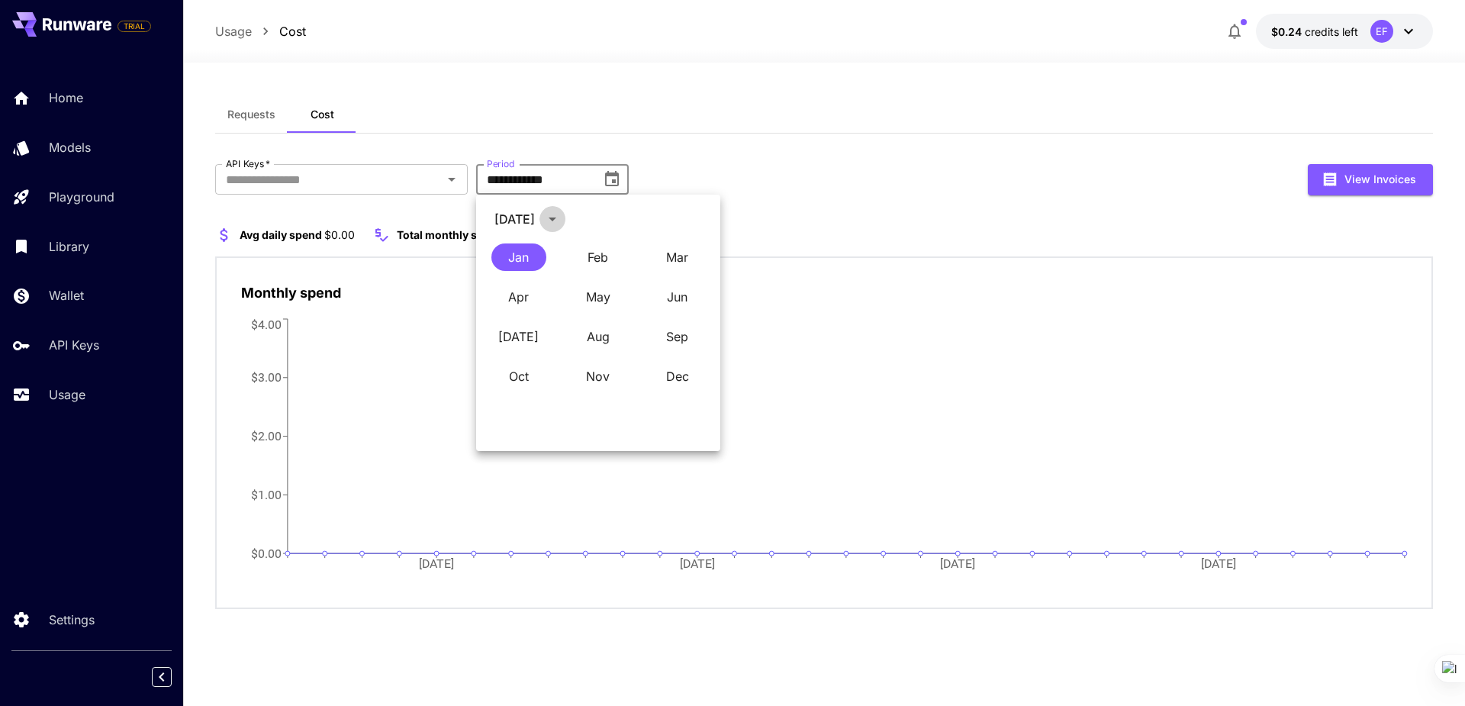
click at [562, 217] on icon "calendar view is open, switch to year view" at bounding box center [552, 219] width 18 height 18
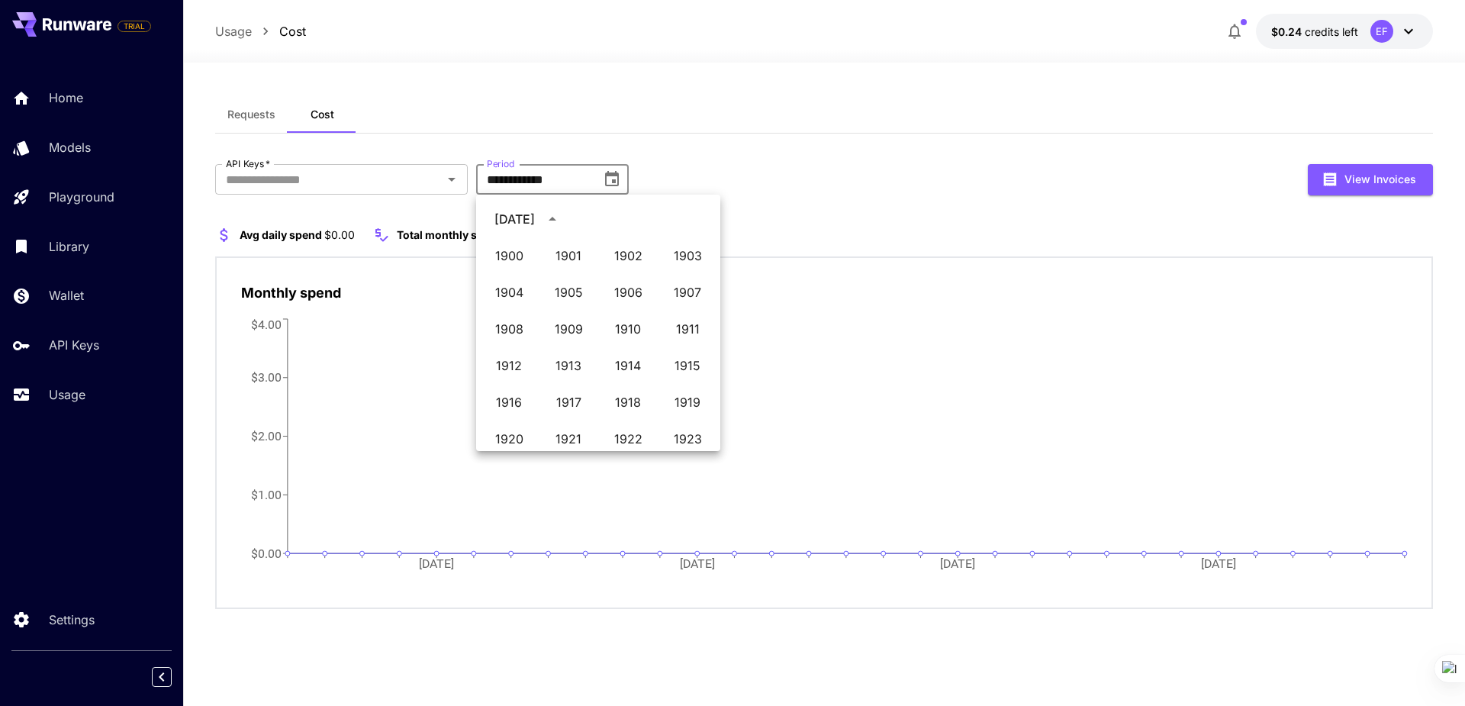
scroll to position [1047, 0]
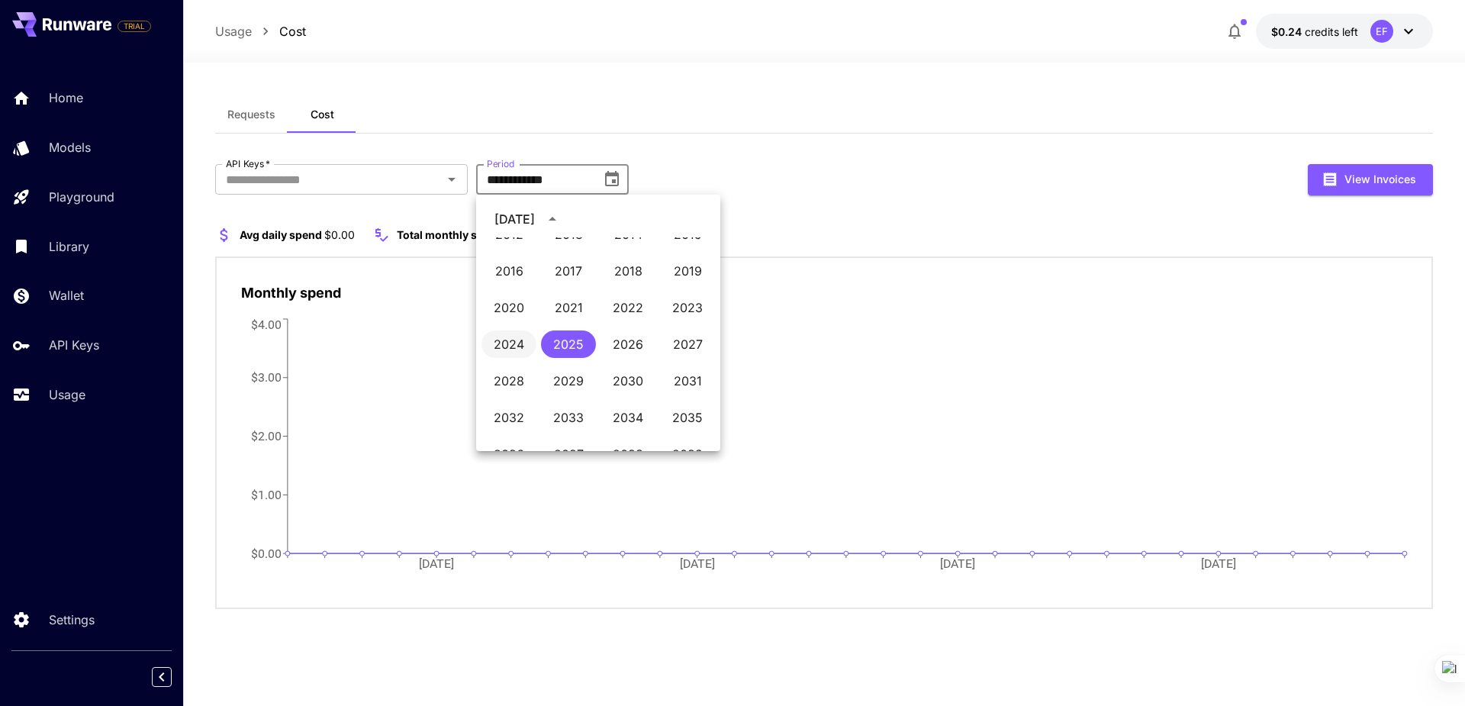
click at [517, 346] on button "2024" at bounding box center [509, 343] width 55 height 27
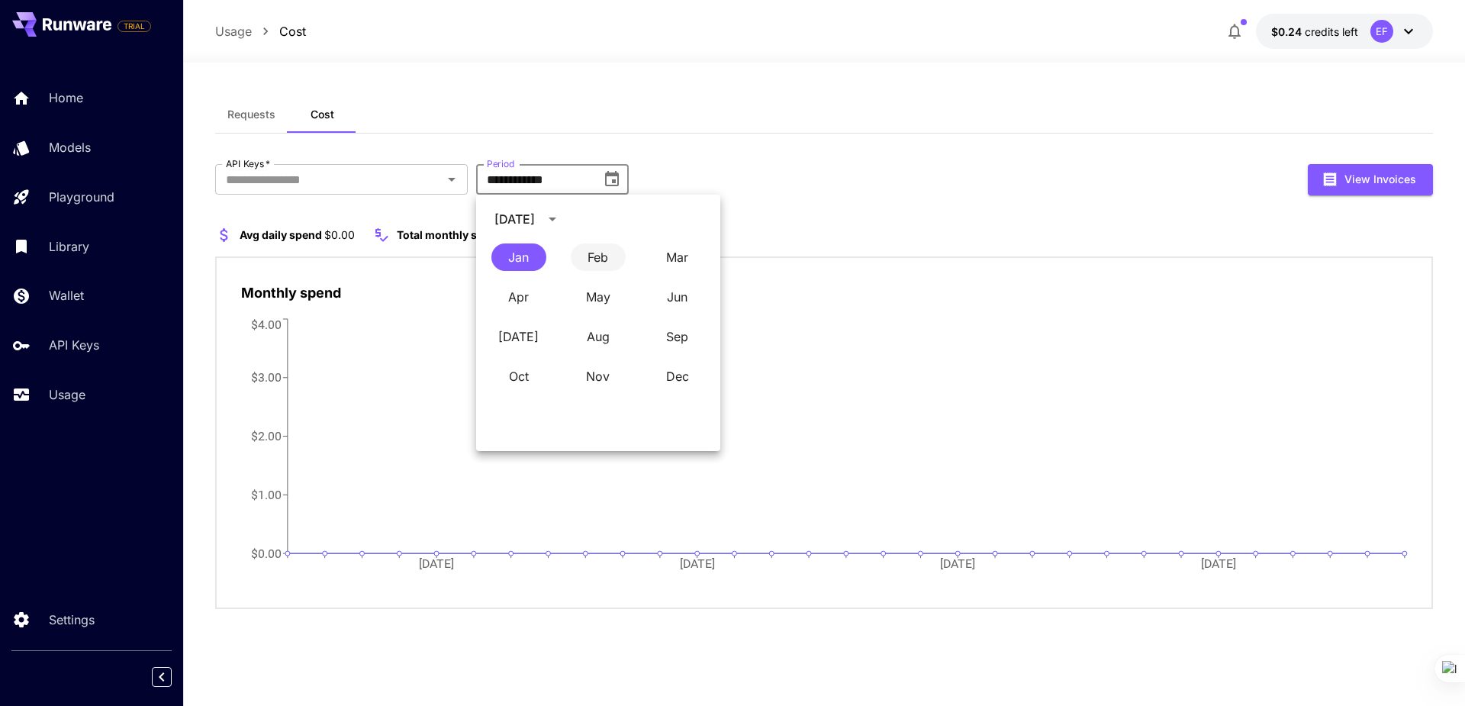
click at [598, 263] on button "Feb" at bounding box center [598, 256] width 55 height 27
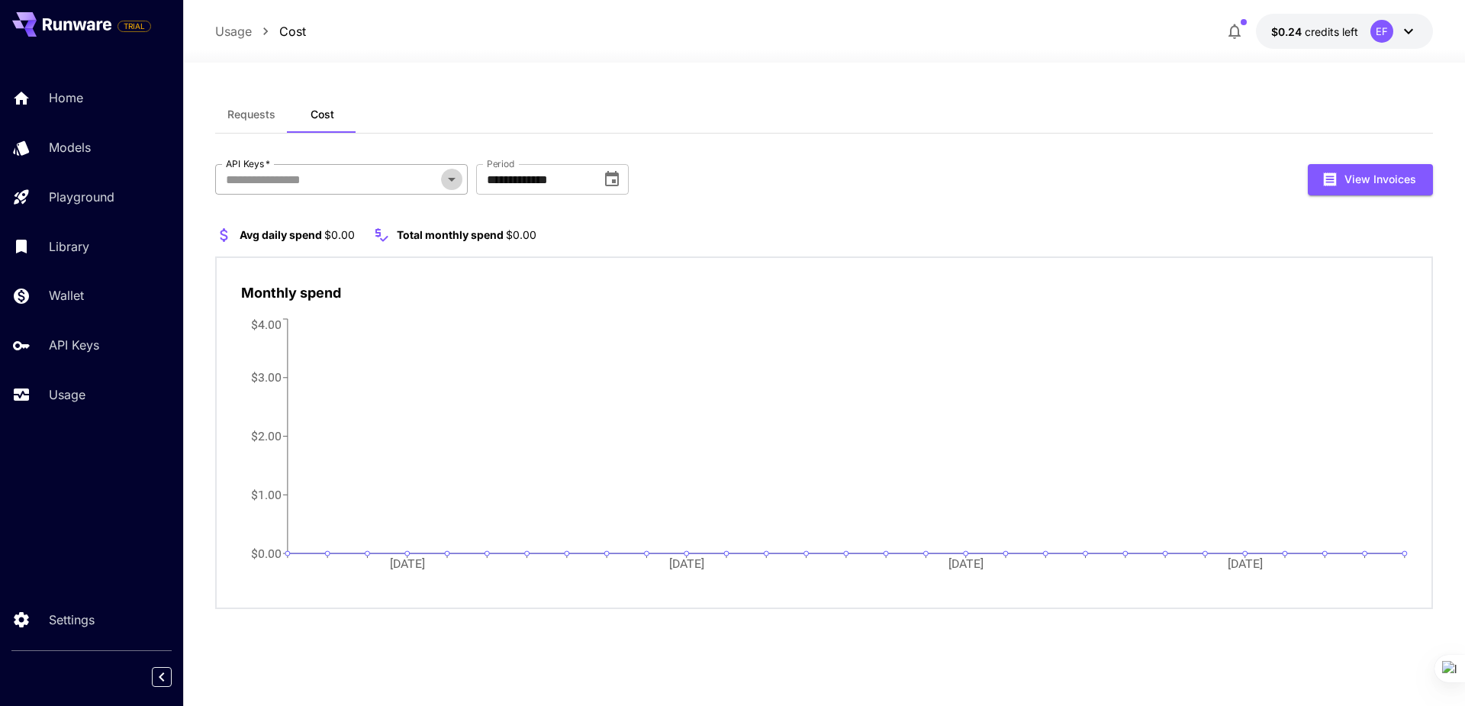
click at [449, 189] on button "Open" at bounding box center [451, 179] width 21 height 21
click at [291, 212] on li "generator" at bounding box center [341, 220] width 253 height 38
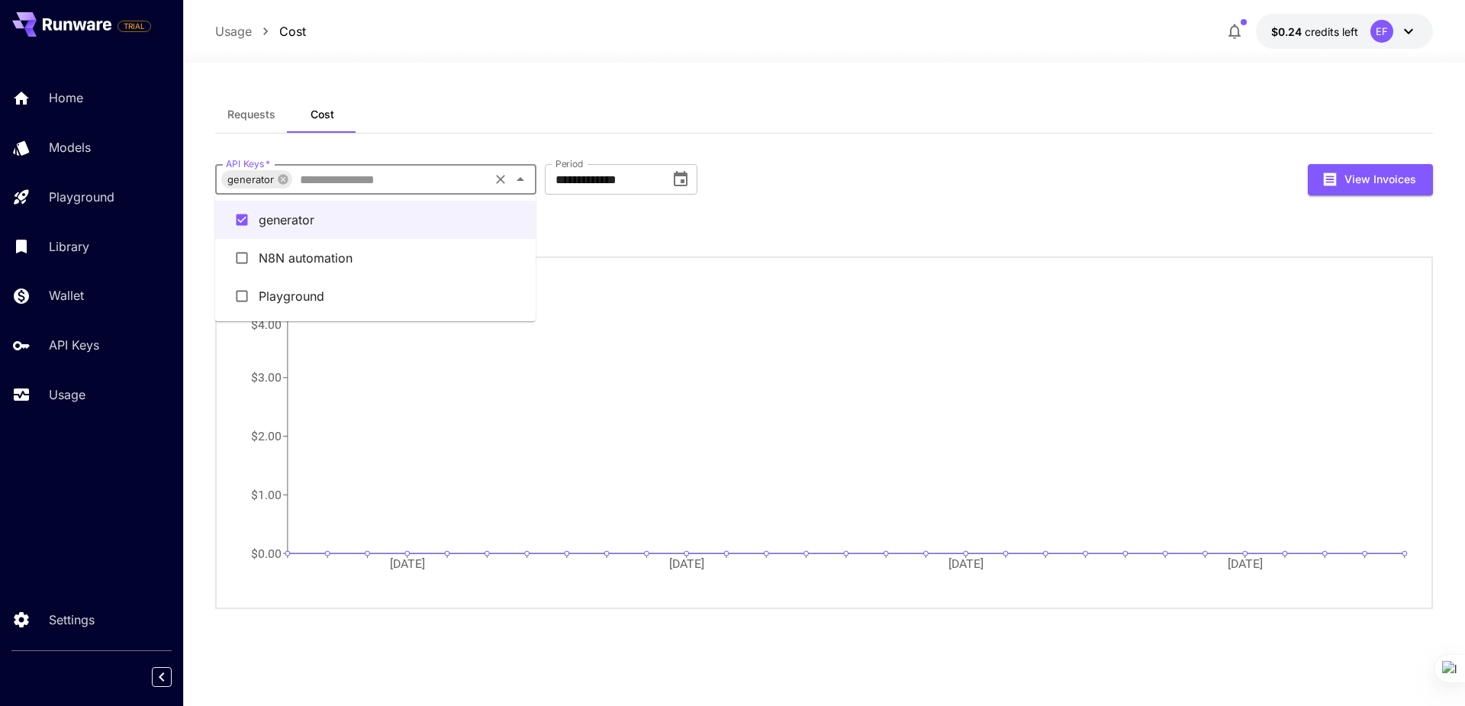
click at [326, 180] on input "API Keys   *" at bounding box center [390, 179] width 193 height 21
click at [524, 181] on icon "Close" at bounding box center [520, 179] width 18 height 18
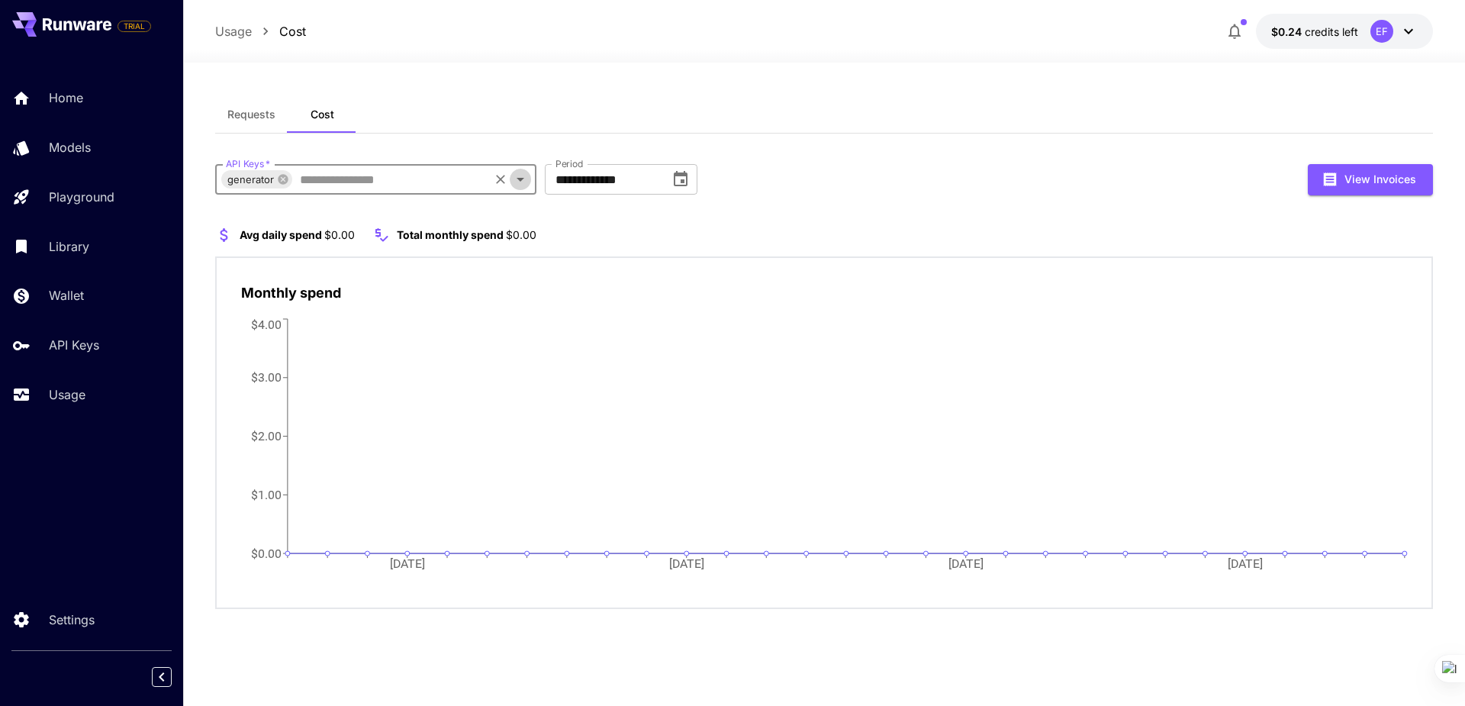
click at [522, 178] on icon "Open" at bounding box center [521, 180] width 8 height 4
click at [543, 181] on icon "Open" at bounding box center [543, 180] width 8 height 4
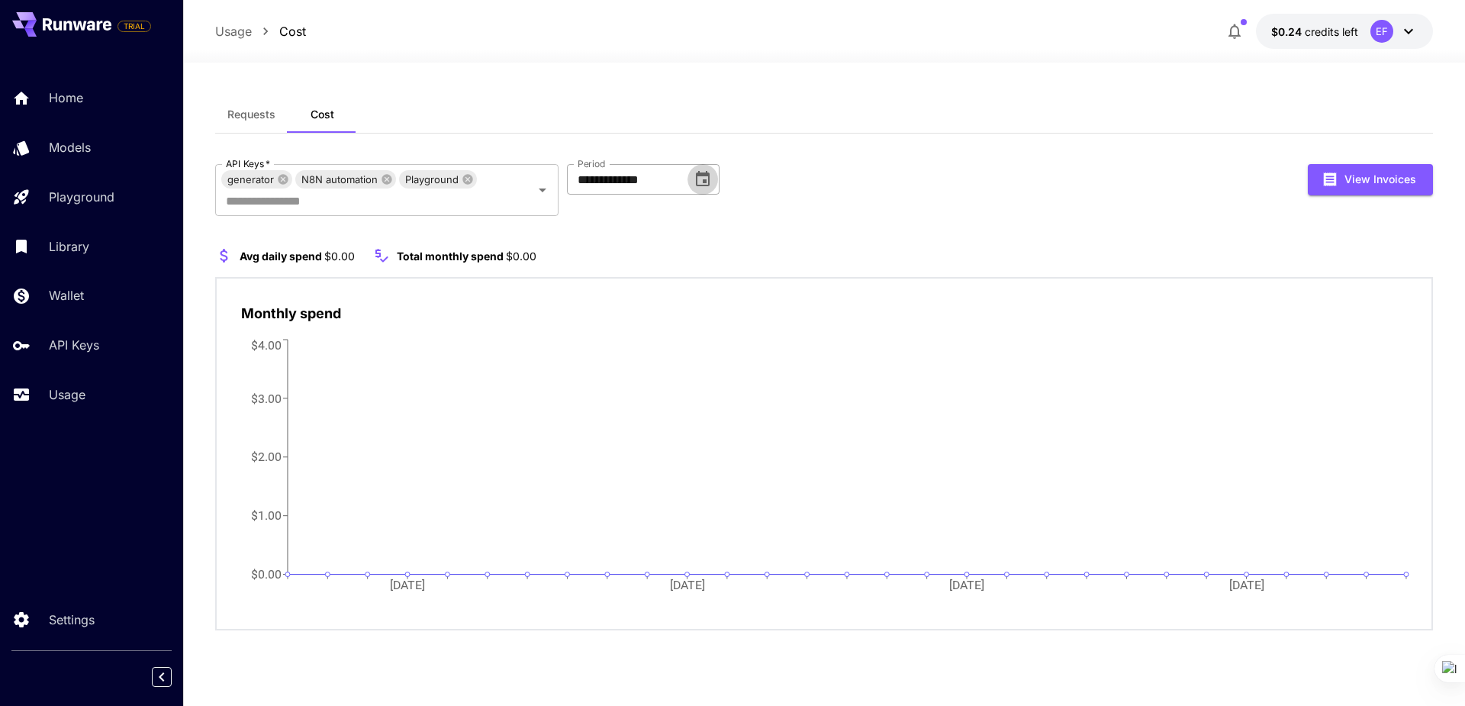
click at [701, 176] on icon "Choose date, selected date is Feb 29, 2024" at bounding box center [703, 178] width 14 height 15
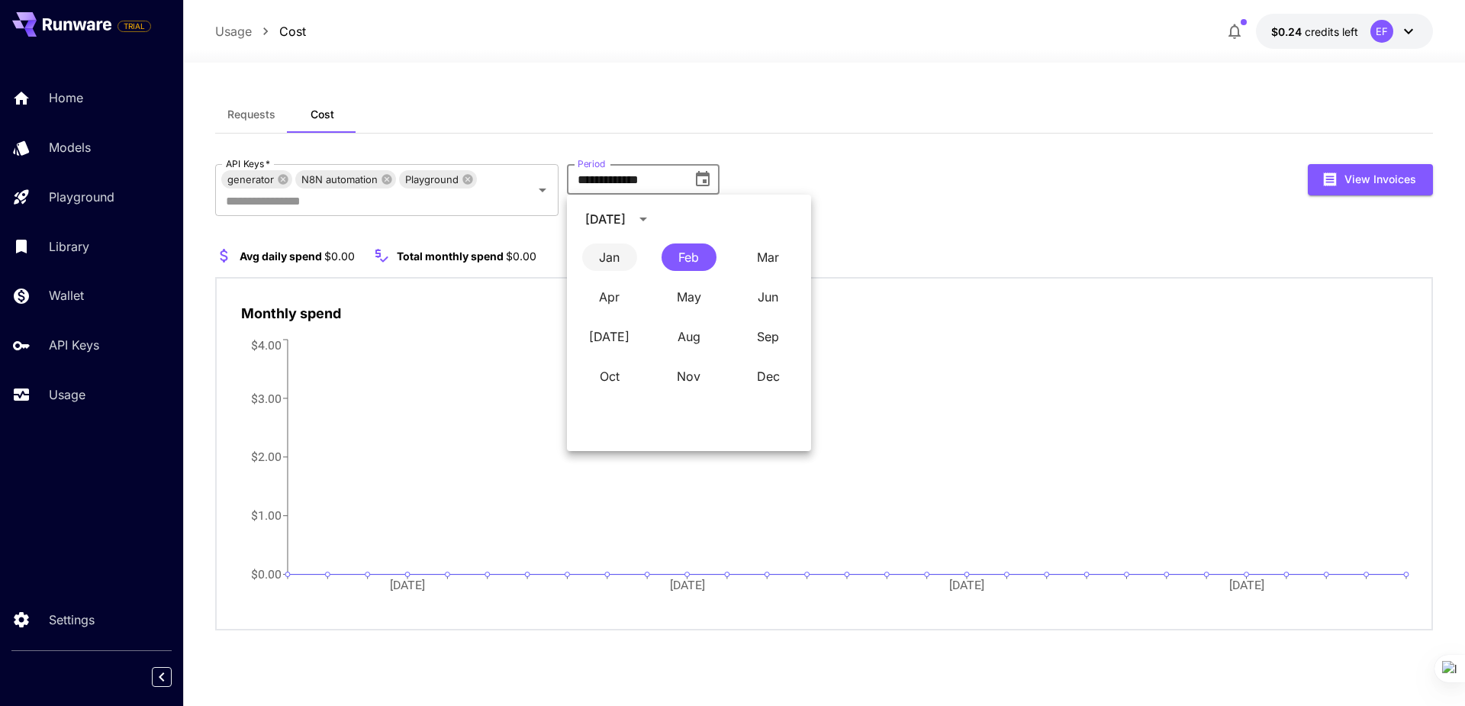
click at [607, 247] on button "Jan" at bounding box center [609, 256] width 55 height 27
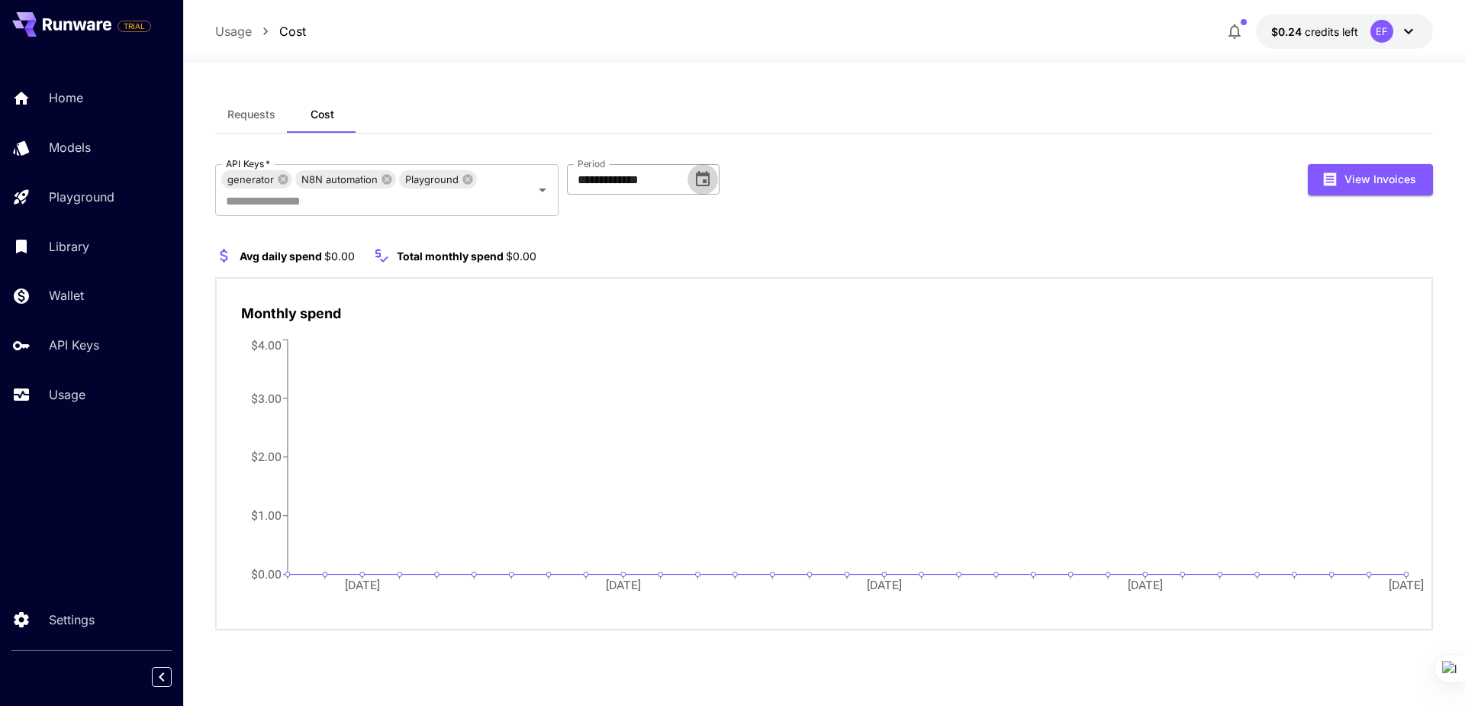
click at [706, 179] on icon "Choose date, selected date is Dec 31, 2023" at bounding box center [703, 179] width 18 height 18
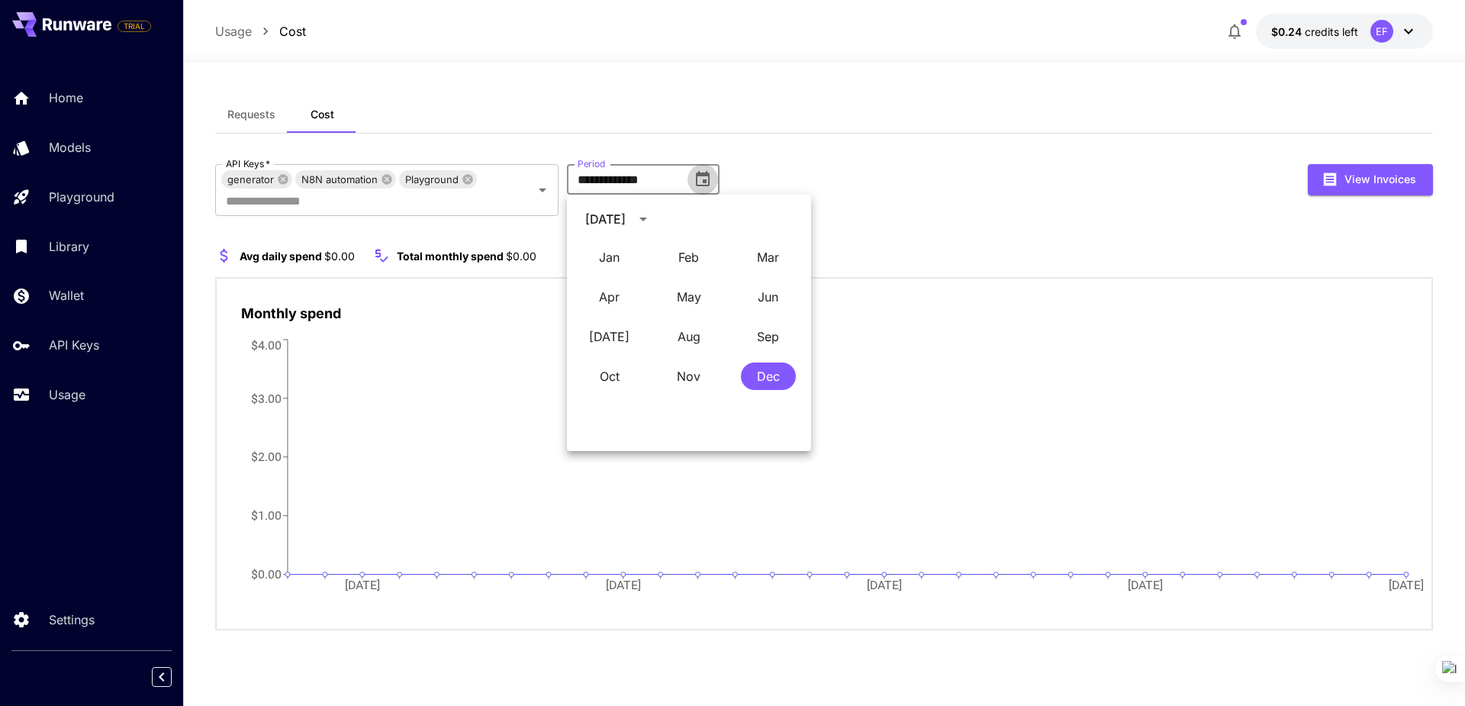
click at [701, 176] on icon "Choose date, selected date is Dec 31, 2023" at bounding box center [703, 178] width 14 height 15
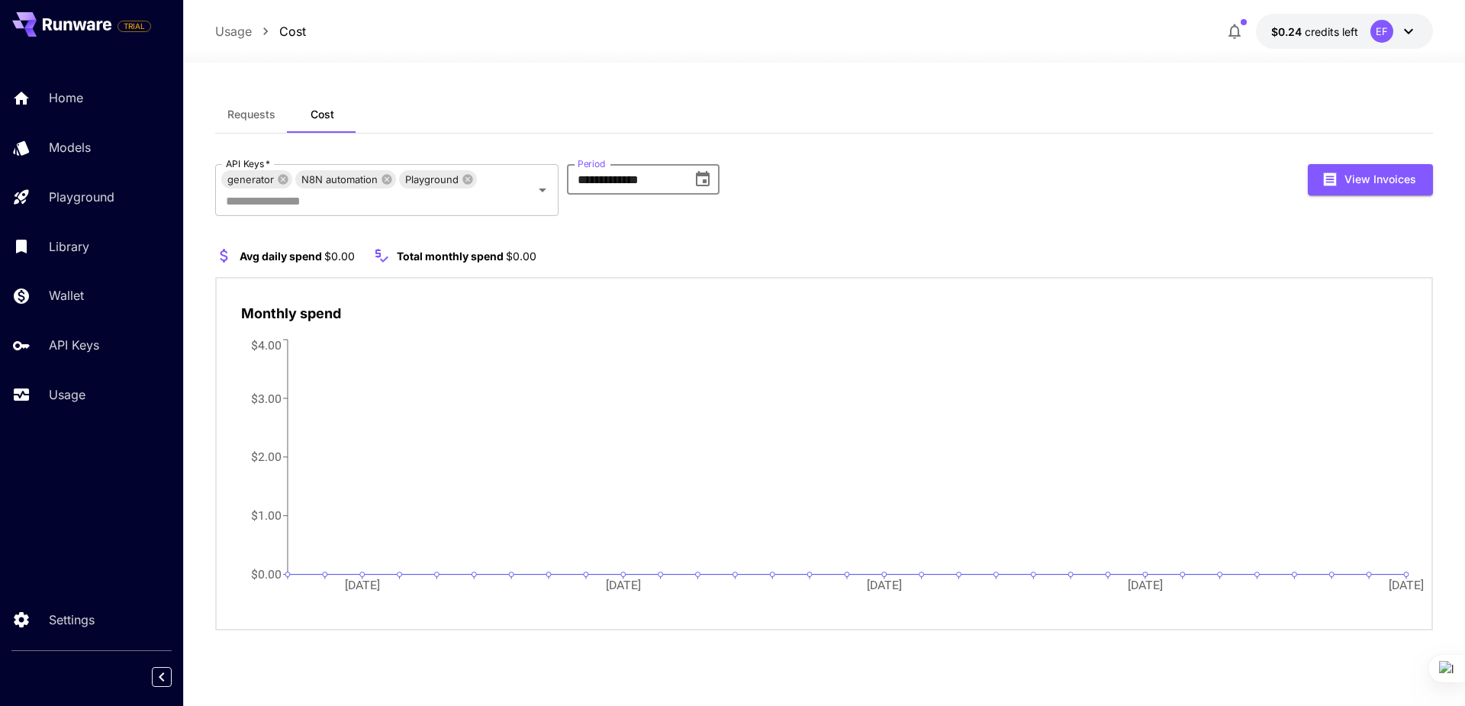
click at [646, 176] on input "**********" at bounding box center [624, 179] width 114 height 31
click at [707, 176] on icon "Choose date, selected date is Dec 31, 2023" at bounding box center [703, 178] width 14 height 15
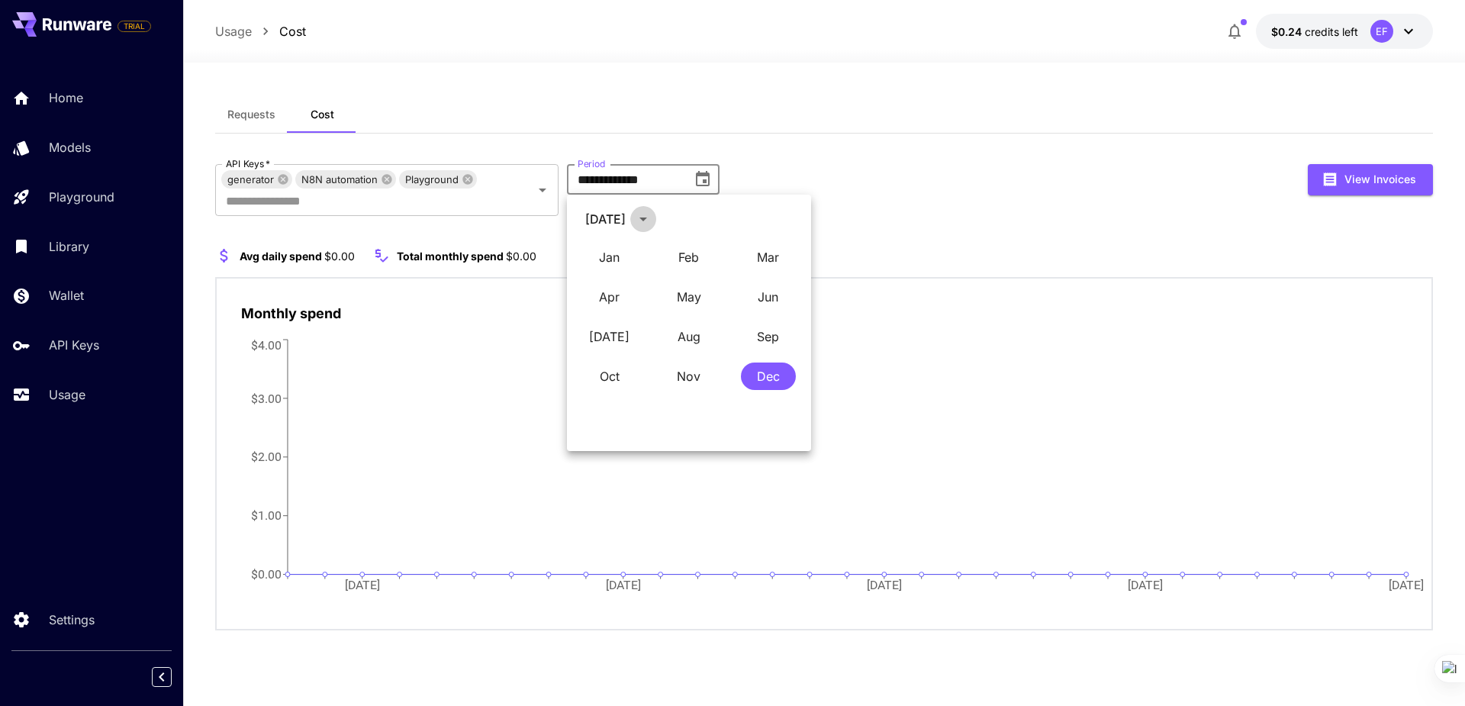
click at [647, 221] on icon "calendar view is open, switch to year view" at bounding box center [644, 220] width 8 height 4
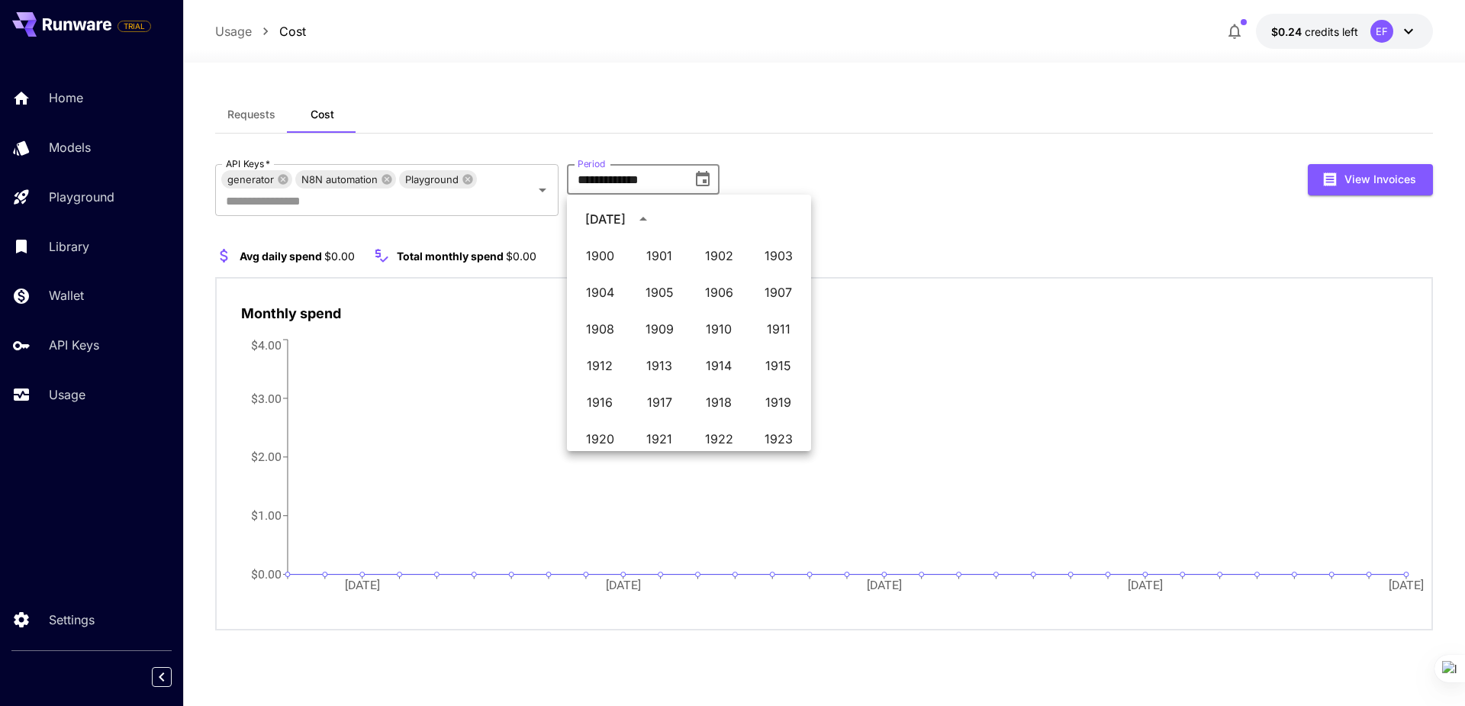
scroll to position [1010, 0]
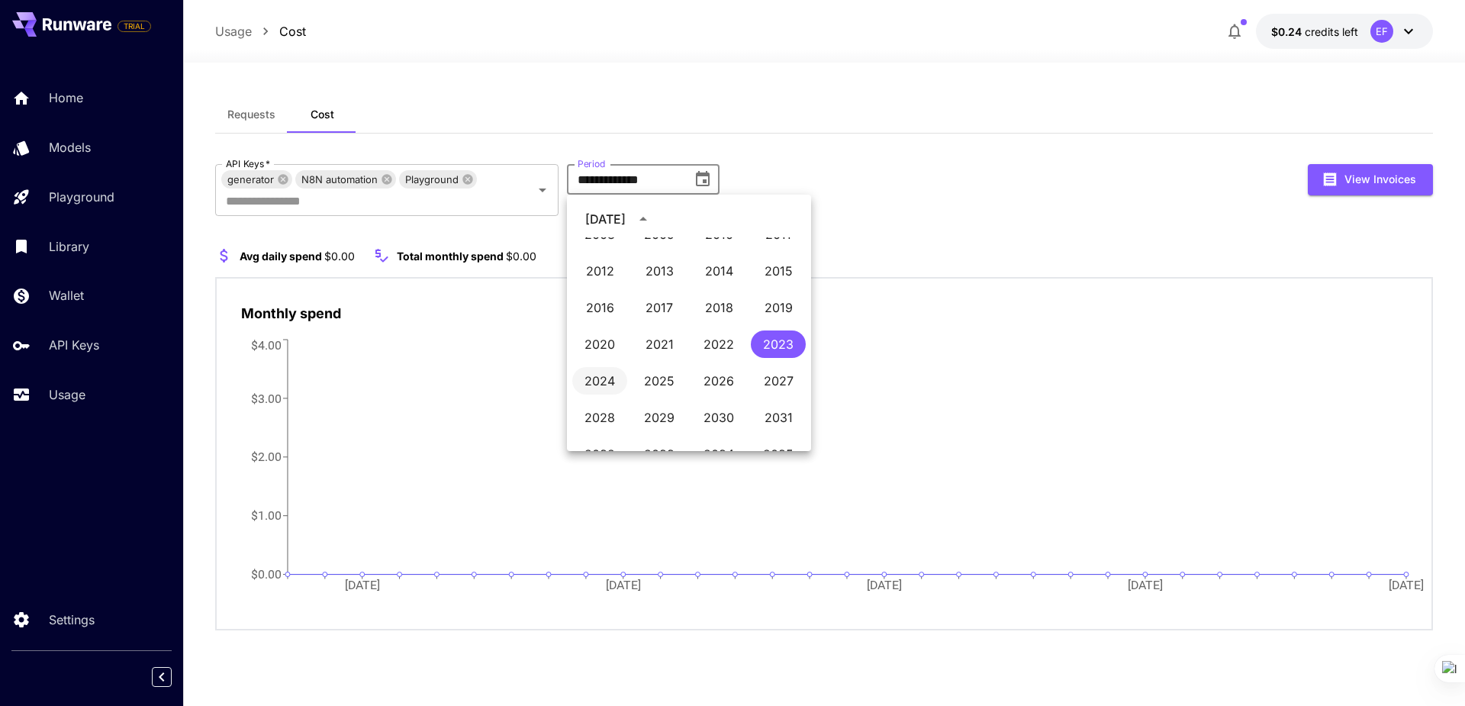
click at [600, 389] on button "2024" at bounding box center [599, 380] width 55 height 27
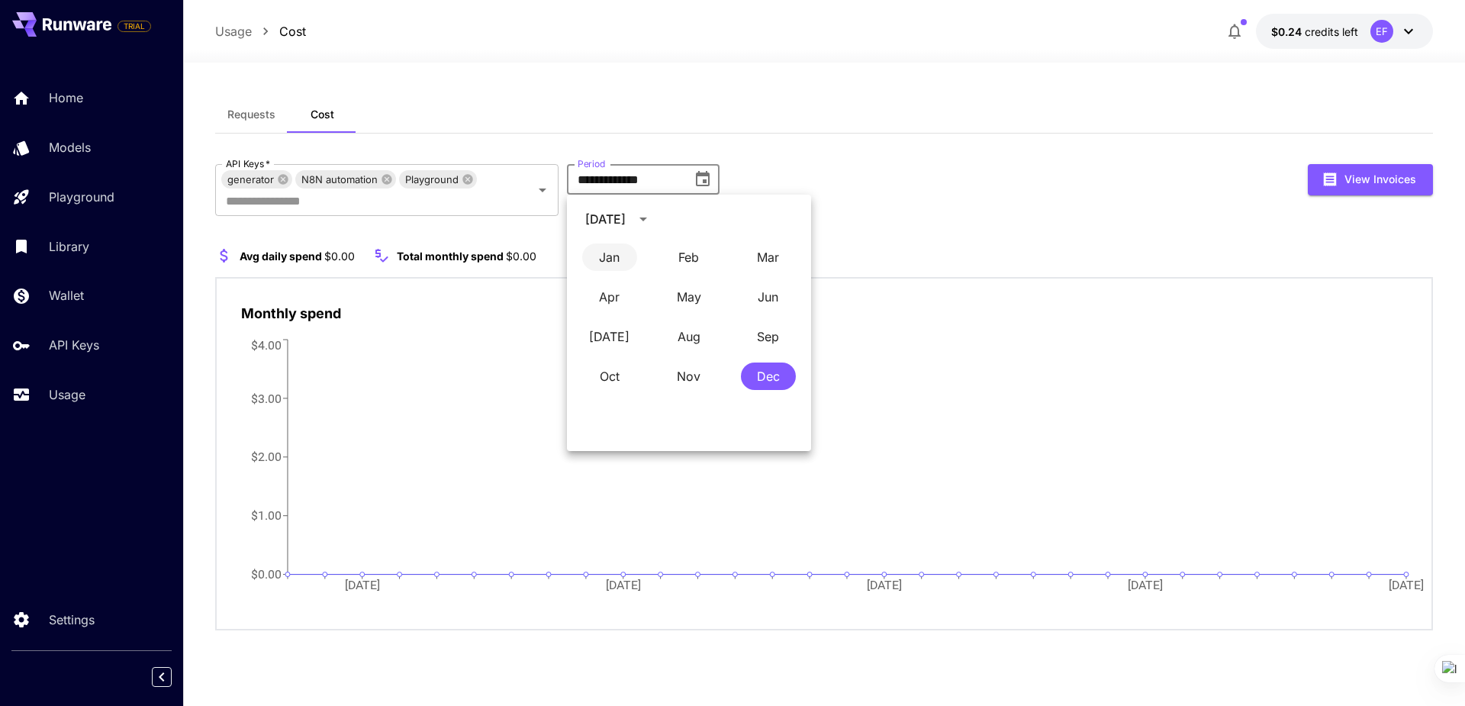
click at [605, 255] on button "Jan" at bounding box center [609, 256] width 55 height 27
type input "**********"
